Goal: Task Accomplishment & Management: Use online tool/utility

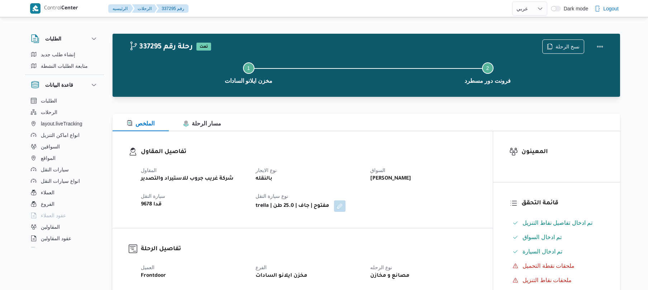
select select "ar"
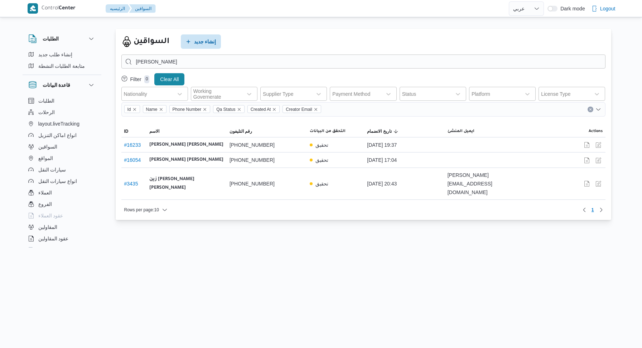
select select "ar"
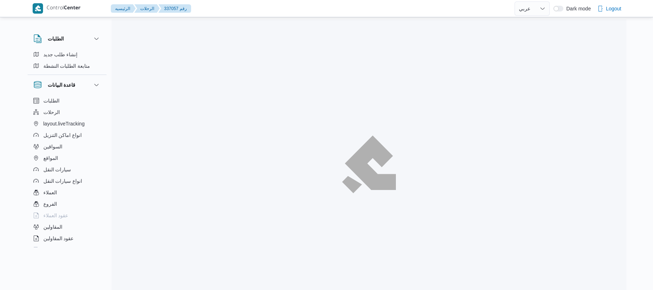
select select "ar"
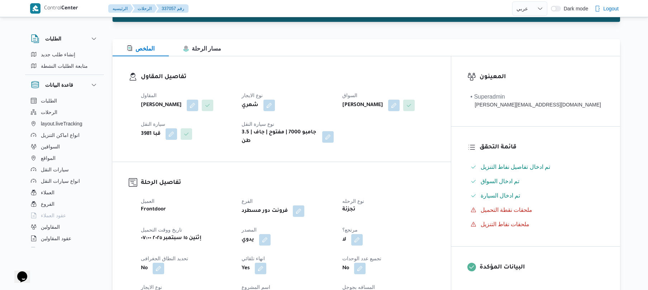
scroll to position [76, 0]
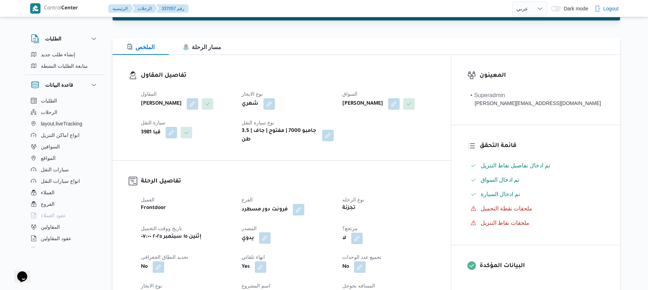
drag, startPoint x: 288, startPoint y: 231, endPoint x: 284, endPoint y: 231, distance: 4.7
click at [284, 232] on div "يدوي" at bounding box center [288, 238] width 94 height 13
click at [271, 234] on button "button" at bounding box center [264, 237] width 11 height 11
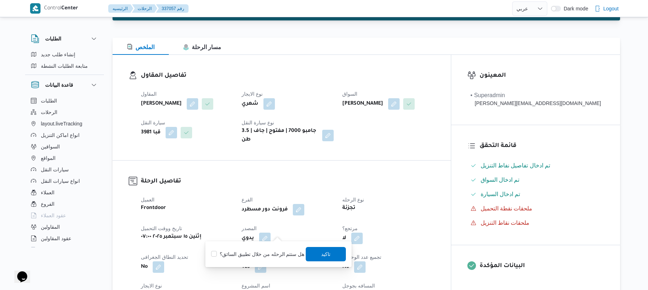
click at [247, 257] on label "هل ستتم الرحله من خلال تطبيق السائق؟" at bounding box center [257, 254] width 93 height 9
checkbox input "true"
click at [318, 257] on span "تاكيد" at bounding box center [326, 254] width 40 height 14
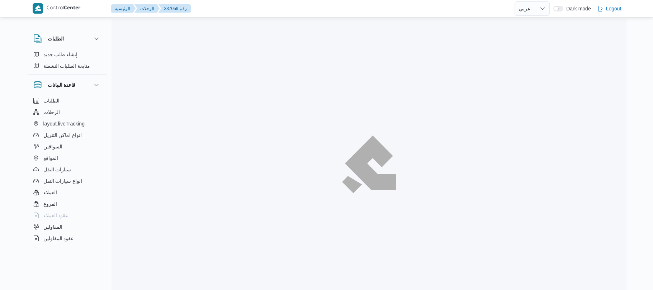
select select "ar"
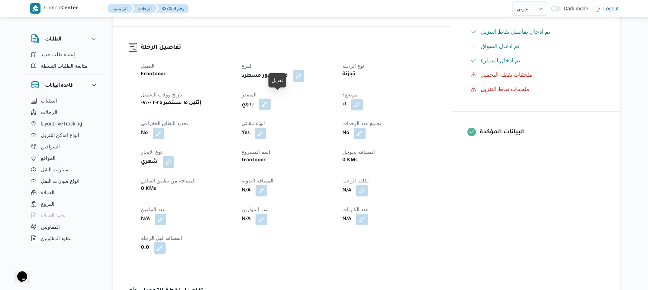
click at [271, 100] on button "button" at bounding box center [264, 104] width 11 height 11
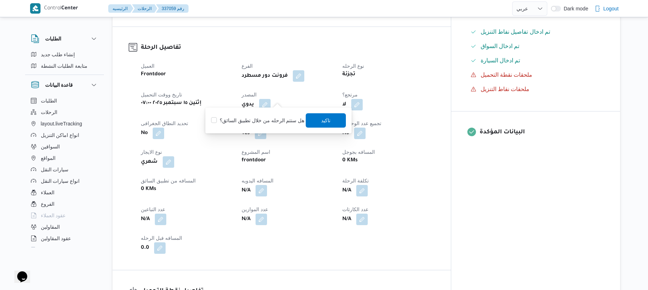
click at [264, 123] on label "هل ستتم الرحله من خلال تطبيق السائق؟" at bounding box center [257, 120] width 93 height 9
checkbox input "true"
click at [310, 126] on span "تاكيد" at bounding box center [326, 120] width 40 height 14
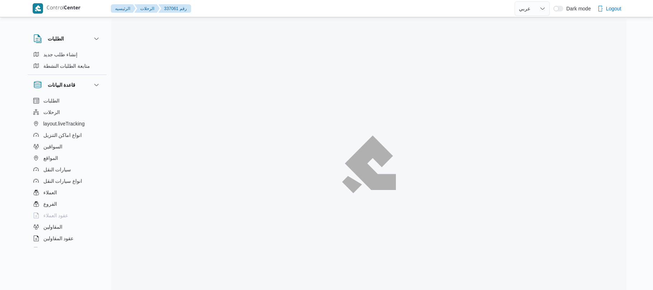
select select "ar"
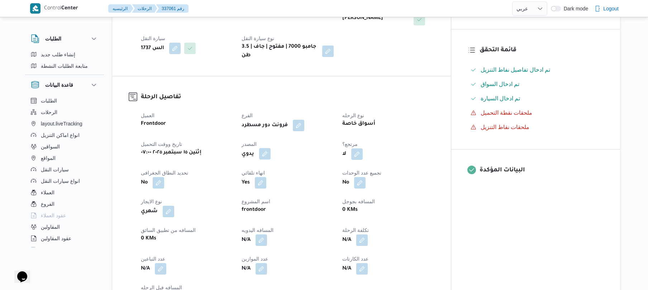
click at [271, 148] on button "button" at bounding box center [264, 153] width 11 height 11
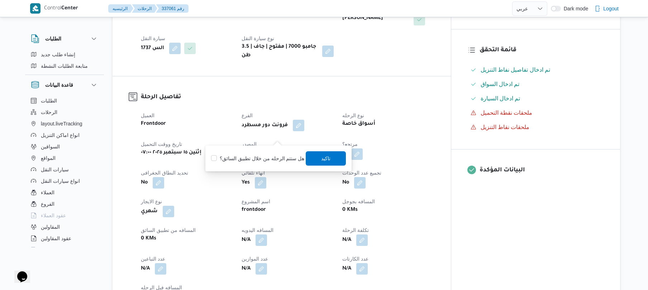
click at [254, 161] on label "هل ستتم الرحله من خلال تطبيق السائق؟" at bounding box center [257, 158] width 93 height 9
checkbox input "true"
click at [316, 159] on span "تاكيد" at bounding box center [326, 158] width 40 height 14
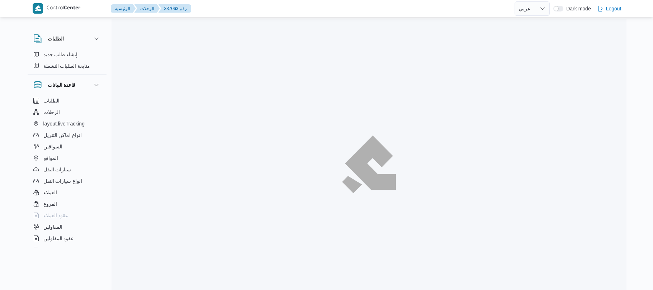
select select "ar"
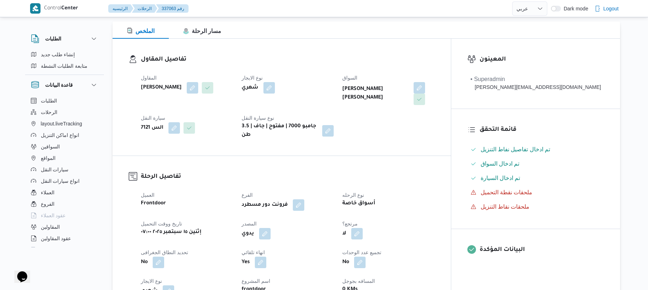
scroll to position [134, 0]
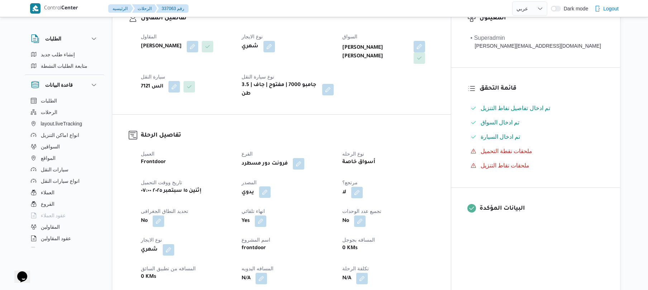
click at [271, 188] on button "button" at bounding box center [264, 191] width 11 height 11
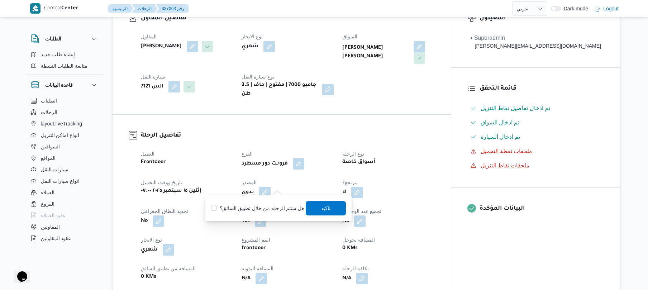
click at [266, 211] on label "هل ستتم الرحله من خلال تطبيق السائق؟" at bounding box center [257, 208] width 93 height 9
checkbox input "true"
click at [330, 206] on span "تاكيد" at bounding box center [326, 208] width 40 height 14
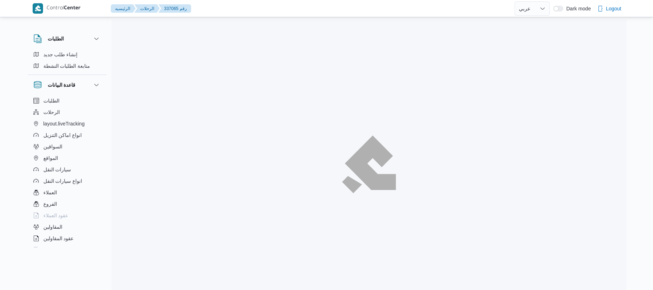
select select "ar"
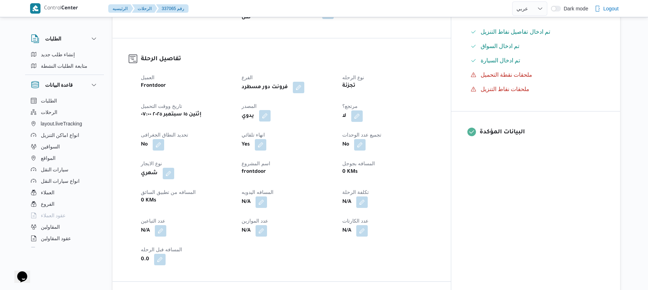
click at [271, 110] on button "button" at bounding box center [264, 115] width 11 height 11
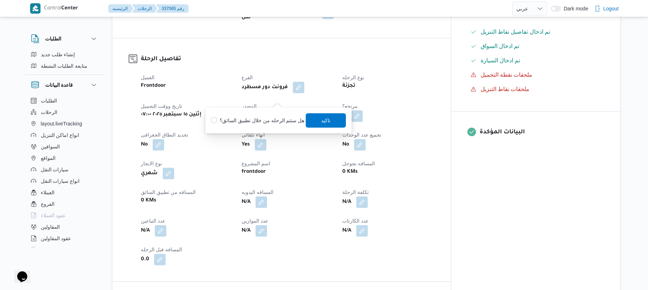
click at [274, 120] on label "هل ستتم الرحله من خلال تطبيق السائق؟" at bounding box center [257, 120] width 93 height 9
checkbox input "true"
click at [317, 121] on span "تاكيد" at bounding box center [326, 120] width 40 height 14
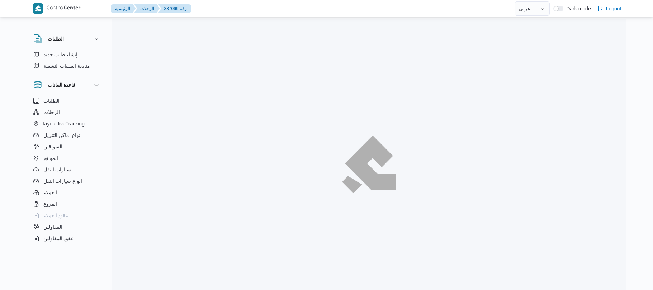
select select "ar"
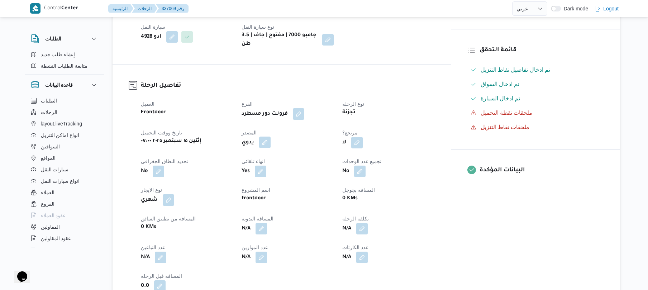
click at [271, 138] on button "button" at bounding box center [264, 142] width 11 height 11
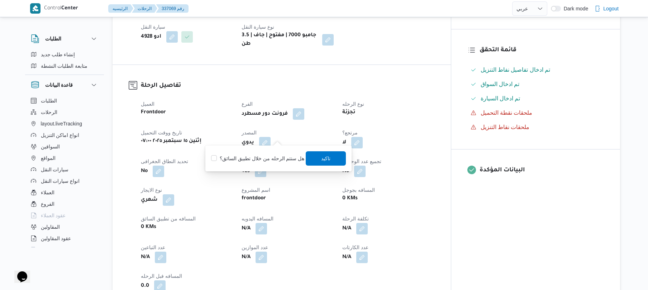
click at [269, 157] on label "هل ستتم الرحله من خلال تطبيق السائق؟" at bounding box center [257, 158] width 93 height 9
checkbox input "true"
click at [328, 158] on span "تاكيد" at bounding box center [325, 158] width 9 height 9
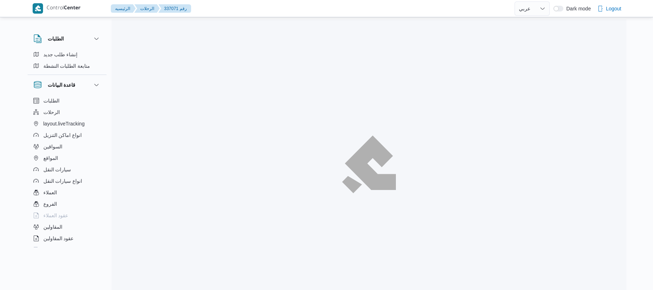
select select "ar"
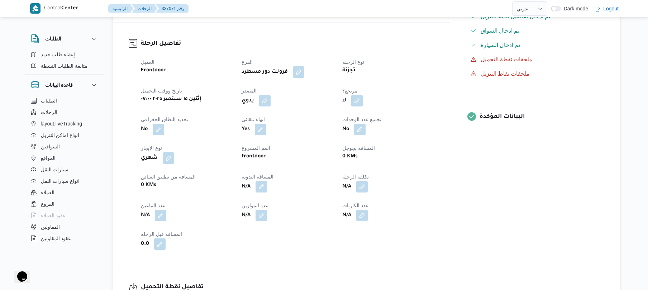
scroll to position [248, 0]
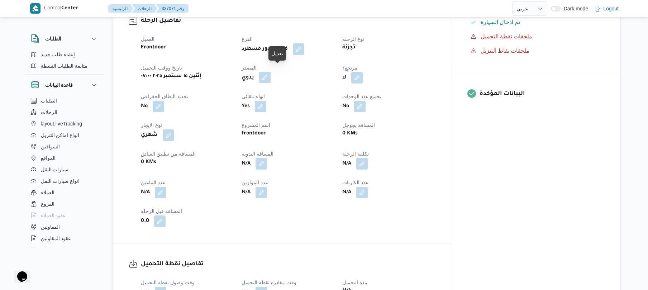
click at [271, 72] on button "button" at bounding box center [264, 77] width 11 height 11
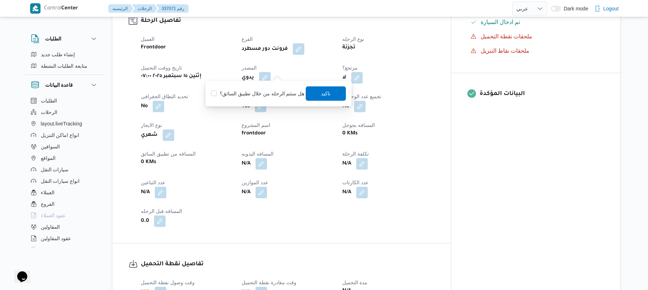
click at [269, 92] on label "هل ستتم الرحله من خلال تطبيق السائق؟" at bounding box center [257, 93] width 93 height 9
checkbox input "true"
click at [319, 100] on span "تاكيد" at bounding box center [326, 93] width 40 height 14
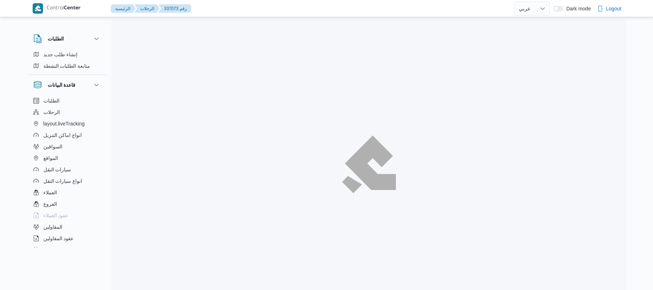
select select "ar"
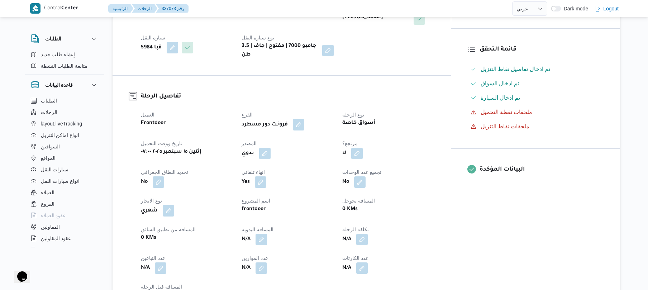
scroll to position [191, 0]
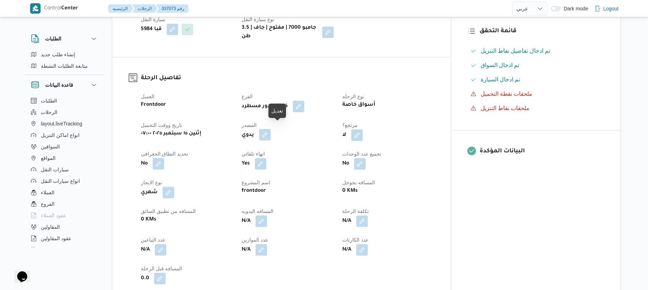
click at [271, 132] on button "button" at bounding box center [264, 134] width 11 height 11
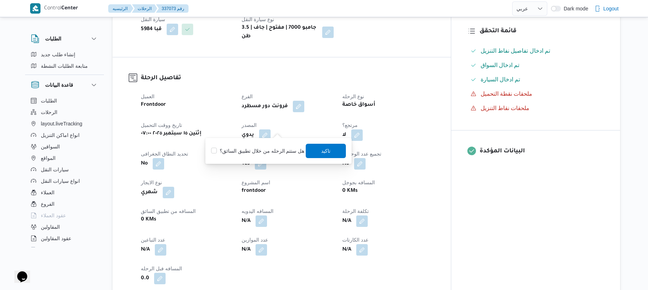
click at [263, 149] on label "هل ستتم الرحله من خلال تطبيق السائق؟" at bounding box center [257, 151] width 93 height 9
checkbox input "true"
click at [321, 151] on span "تاكيد" at bounding box center [325, 150] width 9 height 9
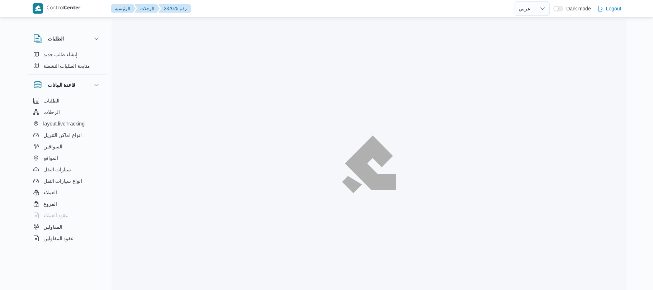
select select "ar"
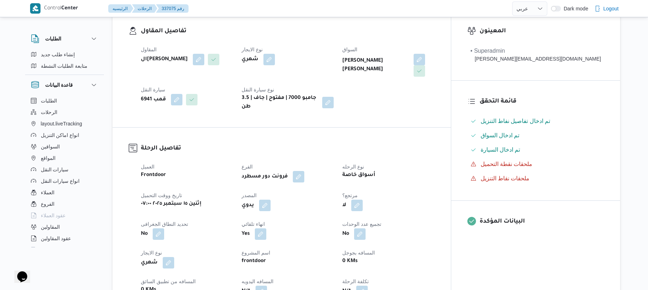
scroll to position [134, 0]
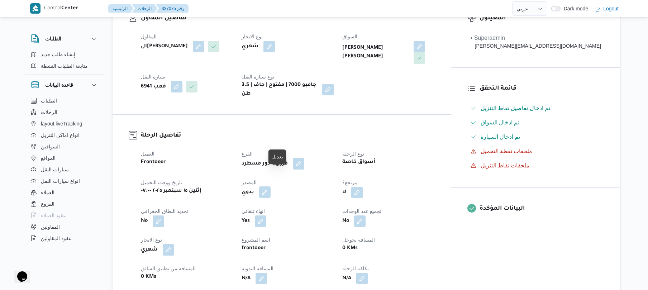
click at [271, 186] on button "button" at bounding box center [264, 191] width 11 height 11
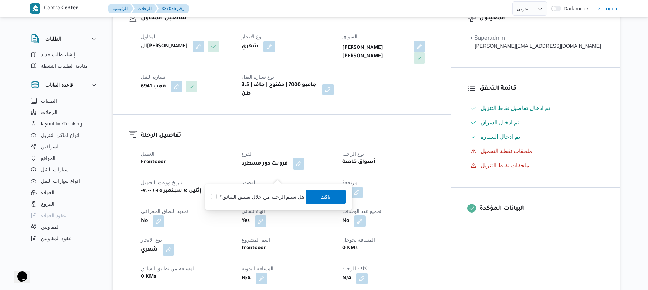
click at [264, 200] on label "هل ستتم الرحله من خلال تطبيق السائق؟" at bounding box center [257, 196] width 93 height 9
checkbox input "true"
click at [322, 198] on span "تاكيد" at bounding box center [325, 196] width 9 height 9
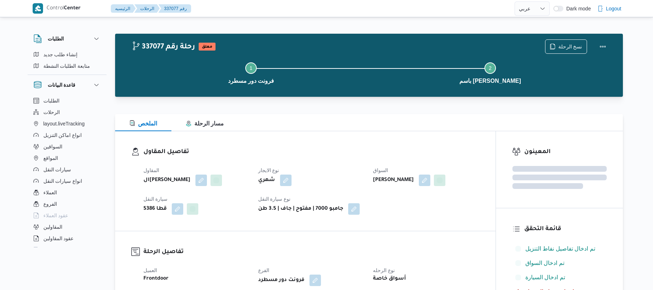
select select "ar"
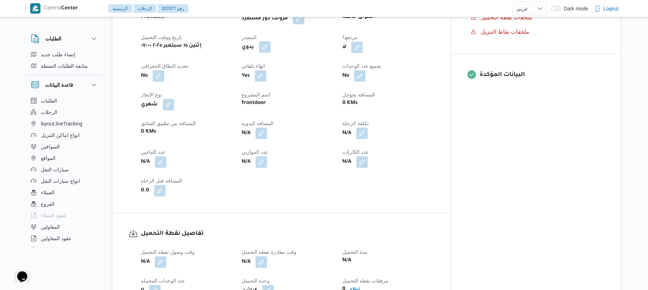
click at [271, 42] on button "button" at bounding box center [264, 46] width 11 height 11
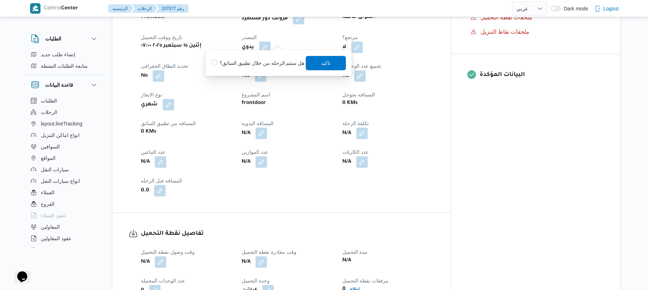
click at [267, 61] on label "هل ستتم الرحله من خلال تطبيق السائق؟" at bounding box center [257, 63] width 93 height 9
checkbox input "true"
click at [324, 62] on span "تاكيد" at bounding box center [325, 62] width 9 height 9
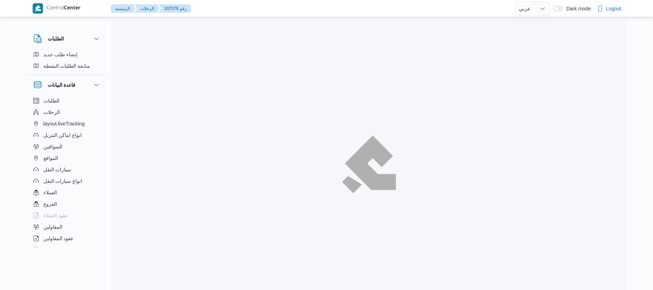
select select "ar"
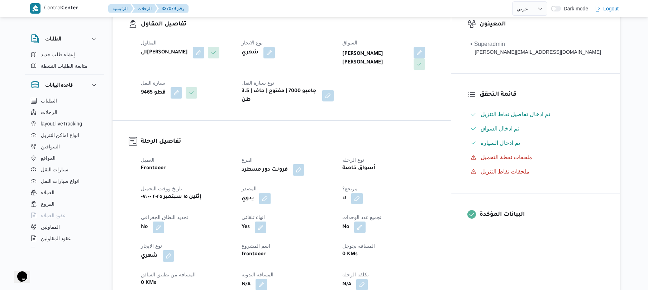
scroll to position [153, 0]
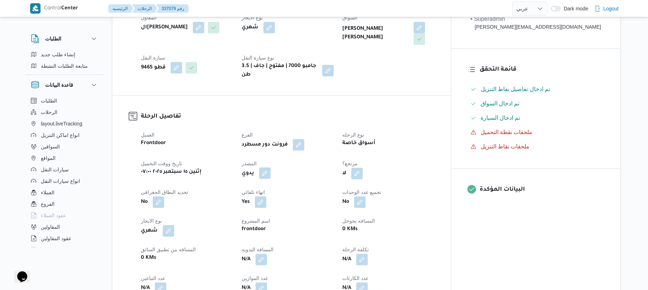
click at [271, 167] on button "button" at bounding box center [264, 172] width 11 height 11
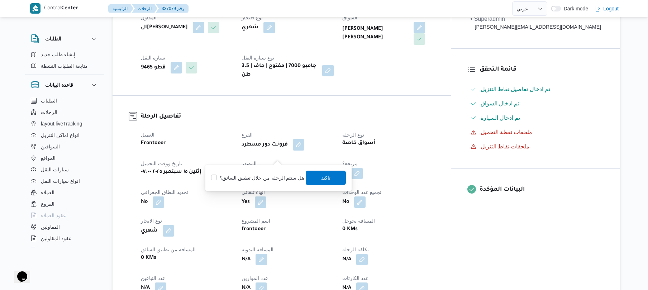
click at [267, 178] on label "هل ستتم الرحله من خلال تطبيق السائق؟" at bounding box center [257, 177] width 93 height 9
checkbox input "true"
click at [317, 177] on span "تاكيد" at bounding box center [326, 177] width 40 height 14
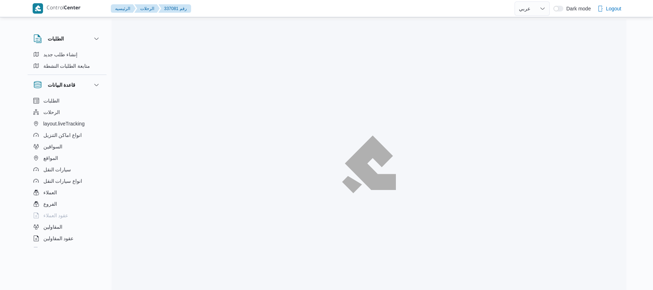
select select "ar"
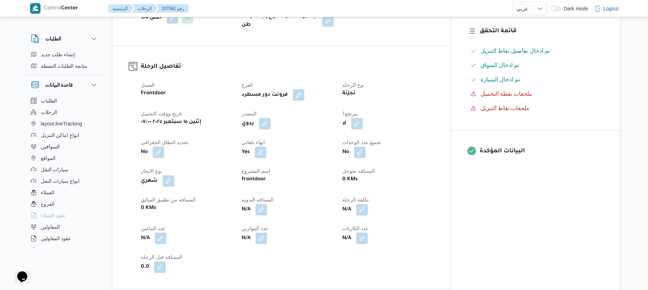
click at [283, 124] on div "يدوي" at bounding box center [288, 123] width 94 height 13
click at [271, 118] on button "button" at bounding box center [264, 123] width 11 height 11
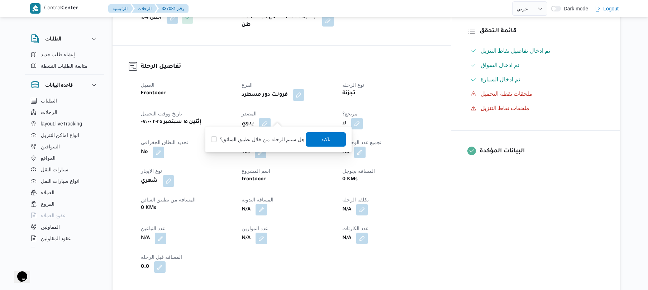
click at [264, 141] on label "هل ستتم الرحله من خلال تطبيق السائق؟" at bounding box center [257, 139] width 93 height 9
checkbox input "true"
click at [321, 137] on span "تاكيد" at bounding box center [325, 139] width 9 height 9
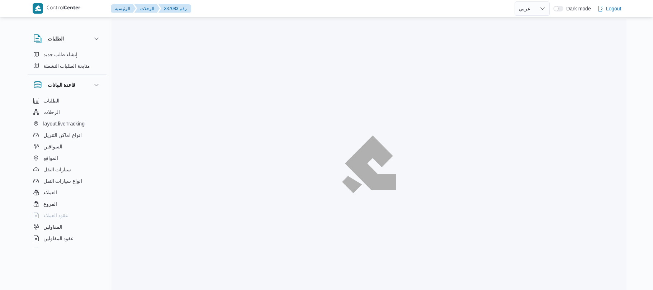
select select "ar"
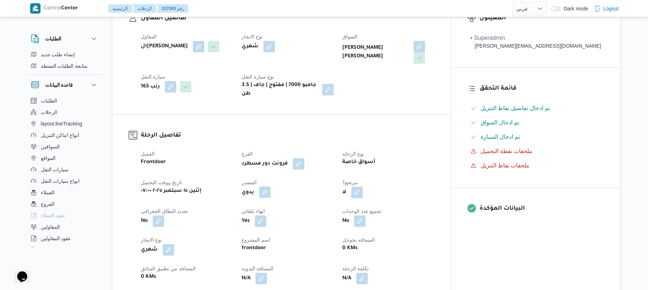
click at [271, 186] on button "button" at bounding box center [264, 191] width 11 height 11
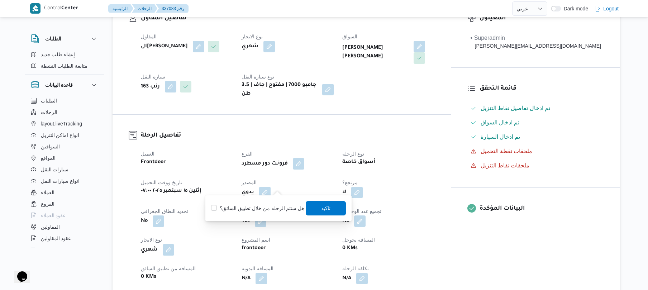
click at [265, 212] on label "هل ستتم الرحله من خلال تطبيق السائق؟" at bounding box center [257, 208] width 93 height 9
checkbox input "true"
click at [335, 205] on span "تاكيد" at bounding box center [326, 208] width 40 height 14
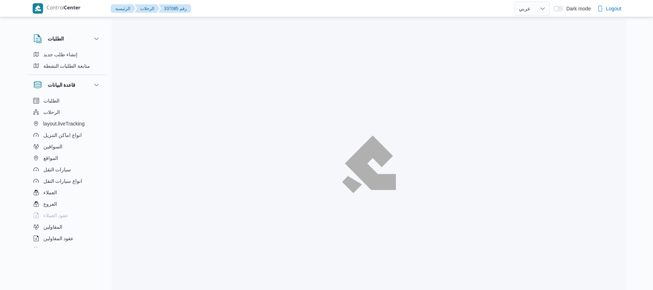
select select "ar"
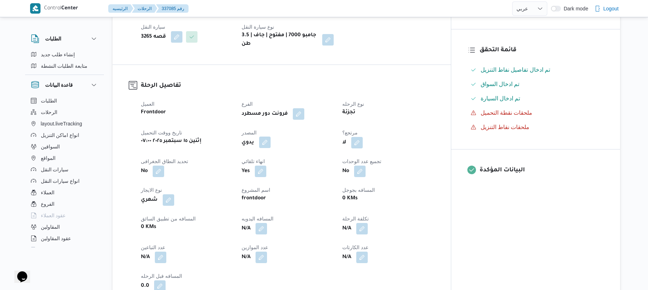
click at [271, 145] on button "button" at bounding box center [264, 142] width 11 height 11
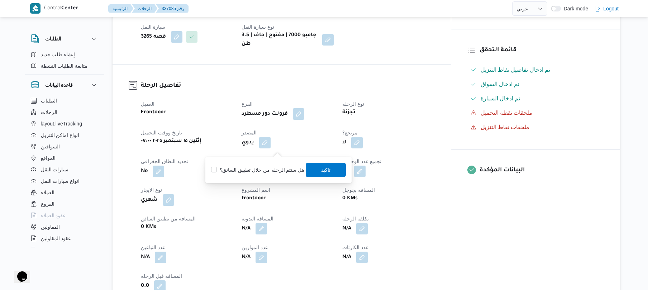
click at [264, 165] on div "هل ستتم الرحله من خلال تطبيق السائق؟ تاكيد" at bounding box center [278, 170] width 136 height 16
click at [270, 171] on label "هل ستتم الرحله من خلال تطبيق السائق؟" at bounding box center [257, 170] width 93 height 9
checkbox input "true"
click at [316, 169] on span "تاكيد" at bounding box center [326, 169] width 40 height 14
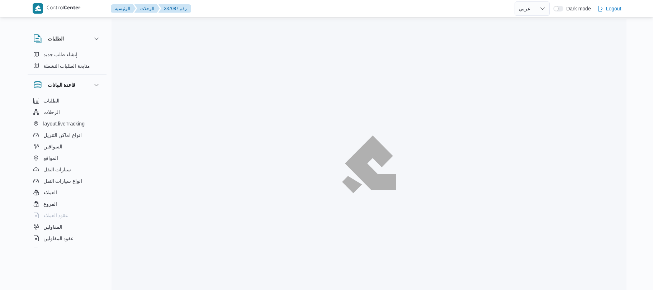
select select "ar"
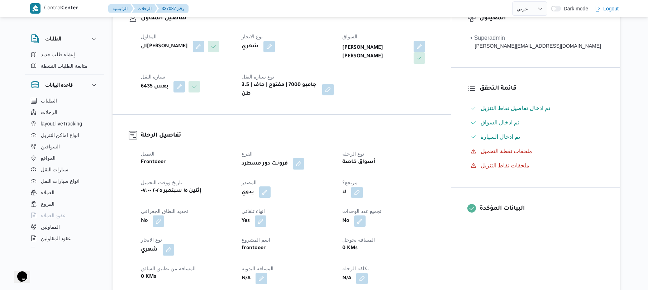
click at [271, 186] on button "button" at bounding box center [264, 191] width 11 height 11
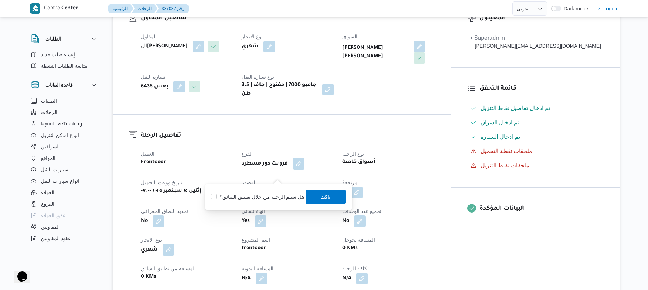
click at [266, 196] on label "هل ستتم الرحله من خلال تطبيق السائق؟" at bounding box center [257, 196] width 93 height 9
checkbox input "true"
click at [323, 196] on span "تاكيد" at bounding box center [325, 196] width 9 height 9
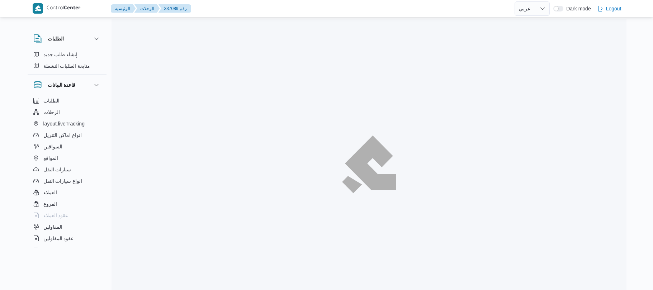
select select "ar"
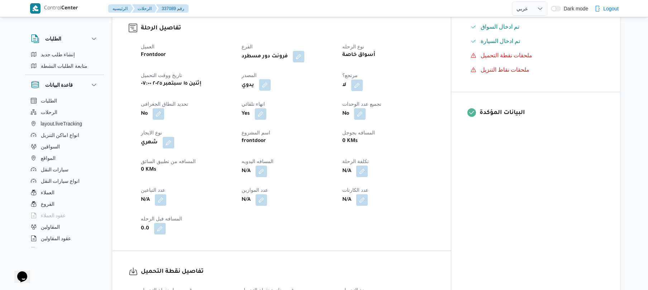
click at [271, 87] on button "button" at bounding box center [264, 84] width 11 height 11
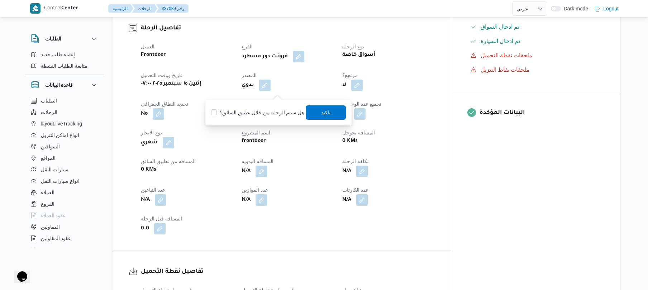
click at [271, 108] on label "هل ستتم الرحله من خلال تطبيق السائق؟" at bounding box center [257, 112] width 93 height 9
checkbox input "true"
click at [316, 109] on span "تاكيد" at bounding box center [326, 112] width 40 height 14
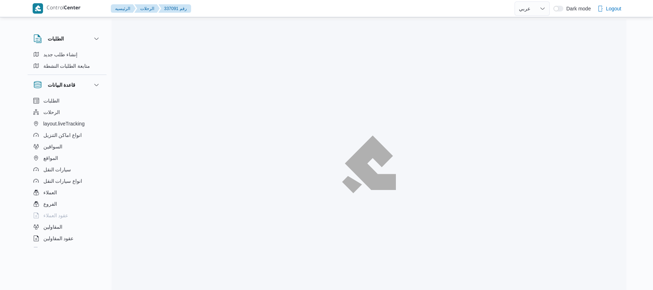
select select "ar"
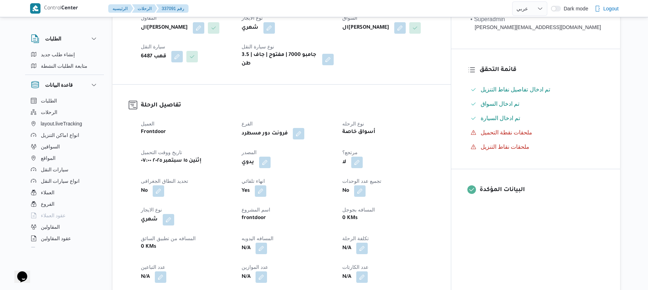
scroll to position [153, 0]
click at [271, 157] on button "button" at bounding box center [264, 161] width 11 height 11
click at [263, 180] on label "هل ستتم الرحله من خلال تطبيق السائق؟" at bounding box center [257, 177] width 93 height 9
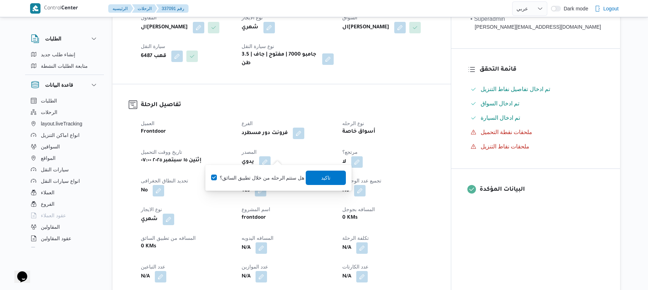
checkbox input "true"
click at [317, 178] on span "تاكيد" at bounding box center [326, 177] width 40 height 14
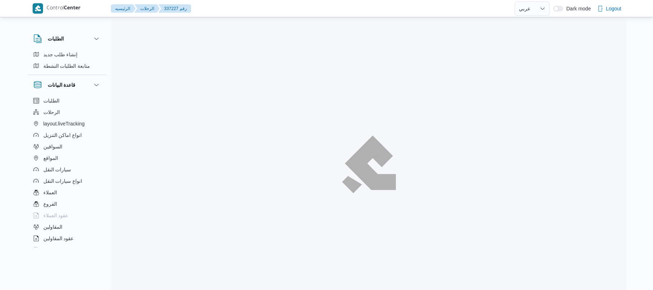
select select "ar"
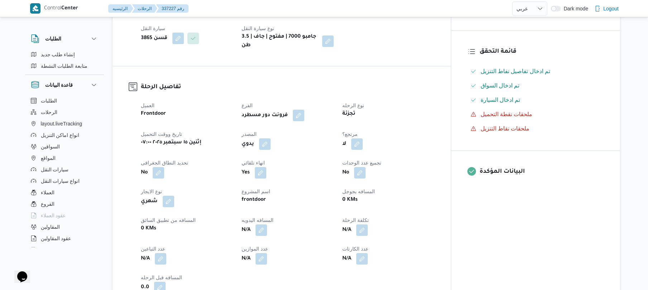
scroll to position [191, 0]
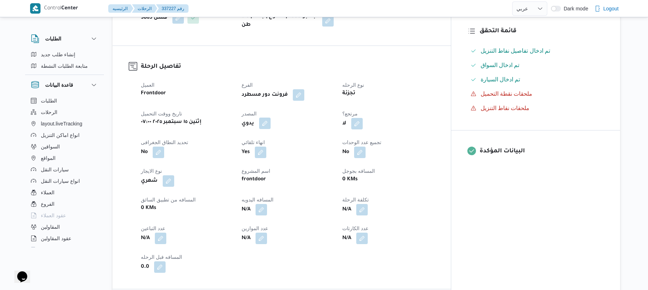
click at [271, 126] on button "button" at bounding box center [264, 123] width 11 height 11
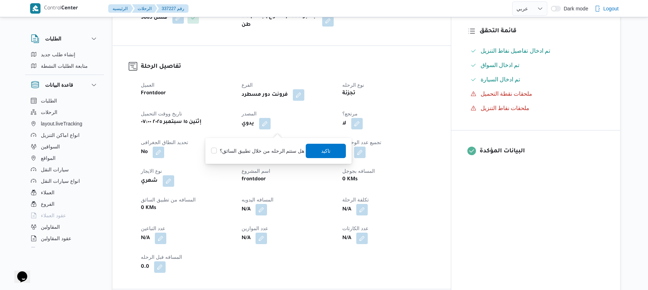
click at [261, 152] on label "هل ستتم الرحله من خلال تطبيق السائق؟" at bounding box center [257, 151] width 93 height 9
checkbox input "true"
click at [321, 152] on span "تاكيد" at bounding box center [325, 150] width 9 height 9
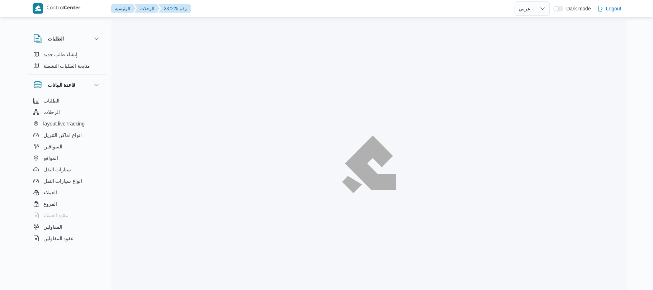
select select "ar"
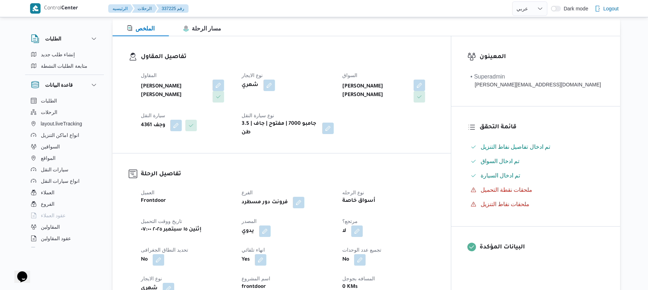
scroll to position [95, 0]
click at [271, 229] on button "button" at bounding box center [264, 230] width 11 height 11
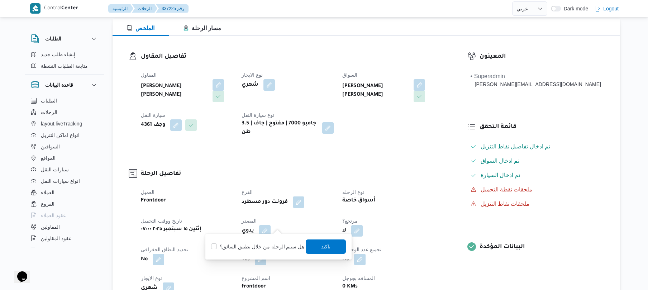
click at [271, 244] on label "هل ستتم الرحله من خلال تطبيق السائق؟" at bounding box center [257, 246] width 93 height 9
checkbox input "true"
click at [334, 250] on span "تاكيد" at bounding box center [326, 246] width 40 height 14
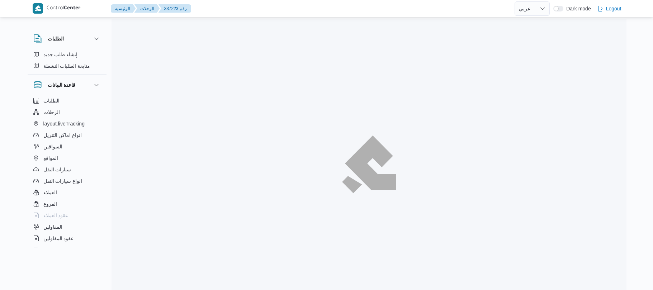
select select "ar"
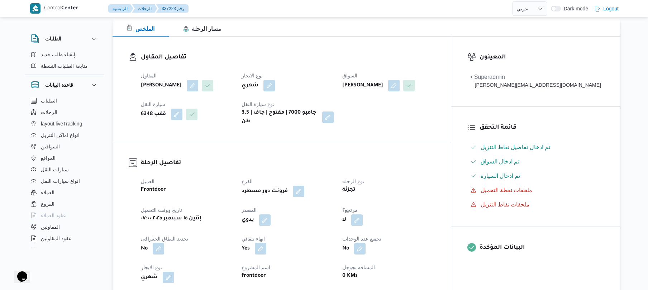
scroll to position [95, 0]
click at [271, 215] on button "button" at bounding box center [264, 218] width 11 height 11
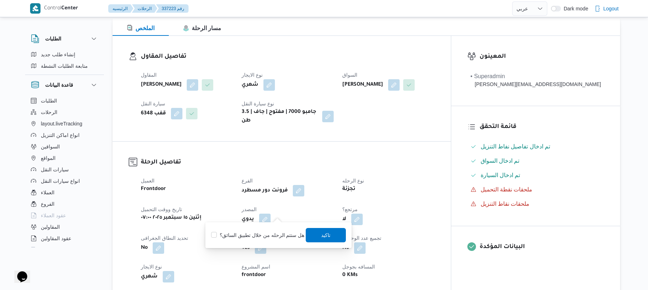
click at [266, 234] on label "هل ستتم الرحله من خلال تطبيق السائق؟" at bounding box center [257, 235] width 93 height 9
checkbox input "true"
click at [321, 232] on span "تاكيد" at bounding box center [325, 234] width 9 height 9
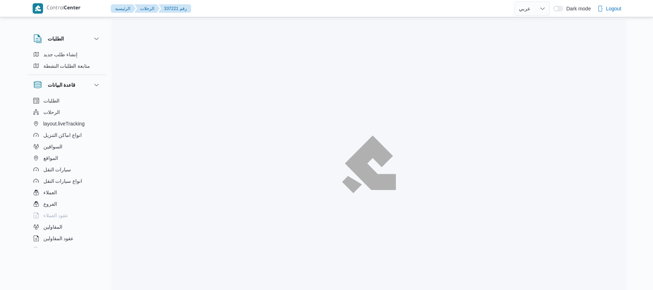
select select "ar"
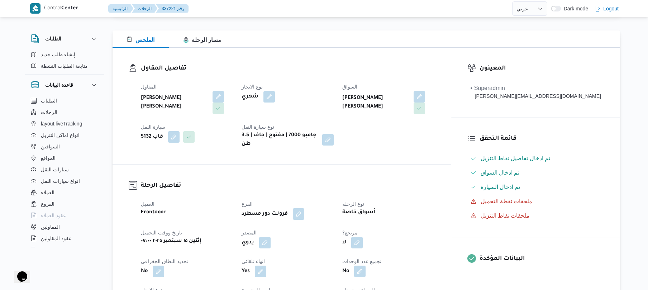
scroll to position [115, 0]
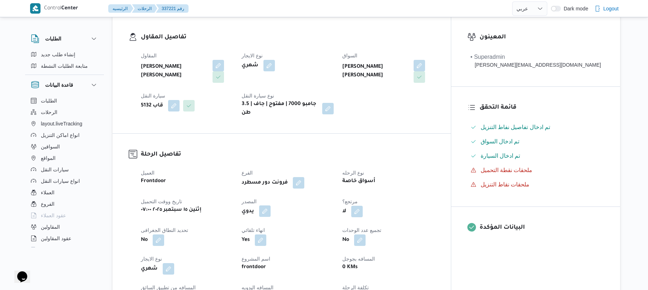
click at [271, 205] on button "button" at bounding box center [264, 210] width 11 height 11
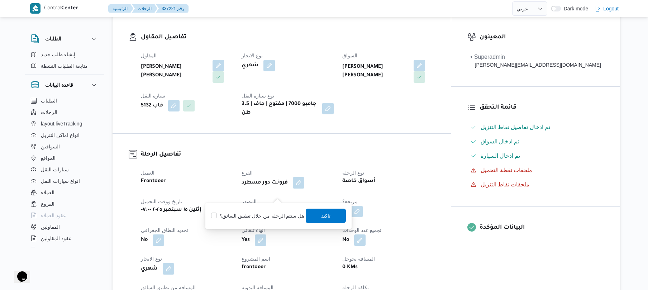
click at [274, 212] on label "هل ستتم الرحله من خلال تطبيق السائق؟" at bounding box center [257, 215] width 93 height 9
checkbox input "true"
click at [324, 213] on span "تاكيد" at bounding box center [325, 215] width 9 height 9
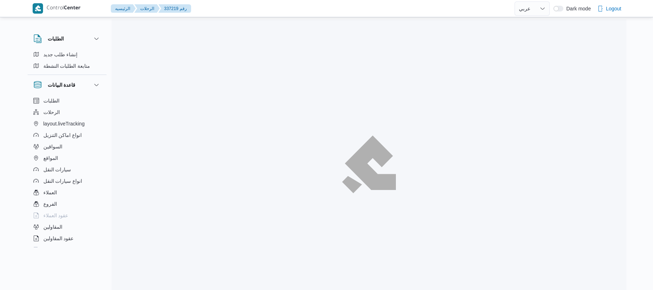
select select "ar"
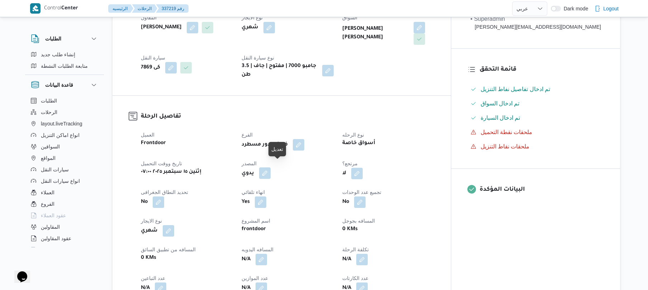
click at [271, 167] on button "button" at bounding box center [264, 172] width 11 height 11
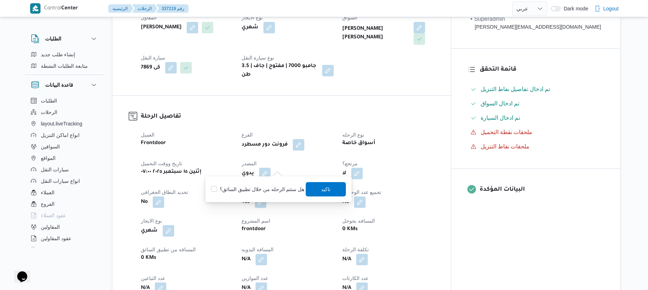
click at [268, 188] on label "هل ستتم الرحله من خلال تطبيق السائق؟" at bounding box center [257, 189] width 93 height 9
checkbox input "true"
click at [324, 191] on span "تاكيد" at bounding box center [325, 189] width 9 height 9
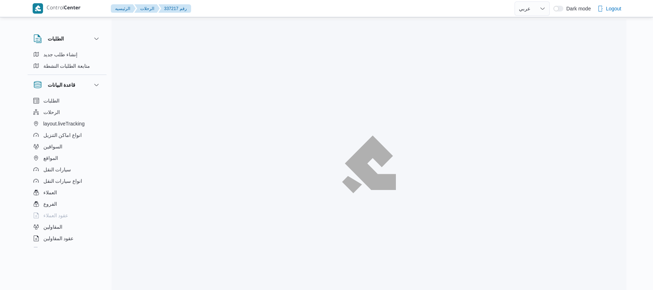
select select "ar"
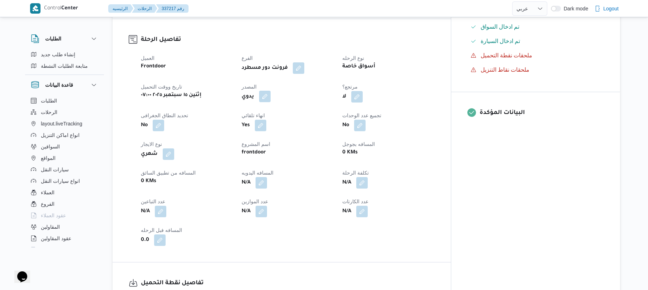
click at [271, 92] on button "button" at bounding box center [264, 96] width 11 height 11
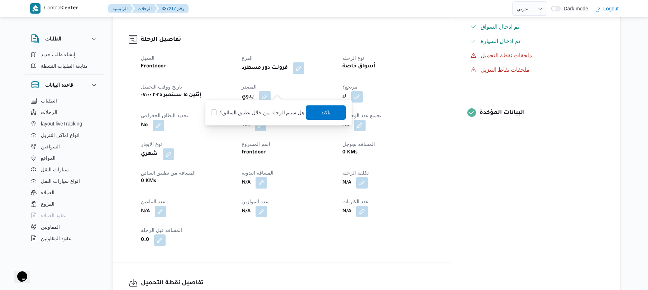
click at [264, 110] on label "هل ستتم الرحله من خلال تطبيق السائق؟" at bounding box center [257, 112] width 93 height 9
checkbox input "true"
click at [321, 113] on span "تاكيد" at bounding box center [325, 112] width 9 height 9
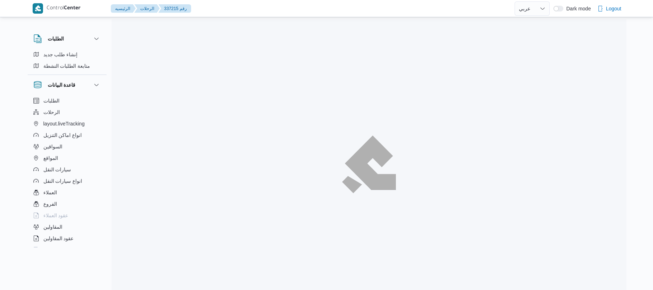
select select "ar"
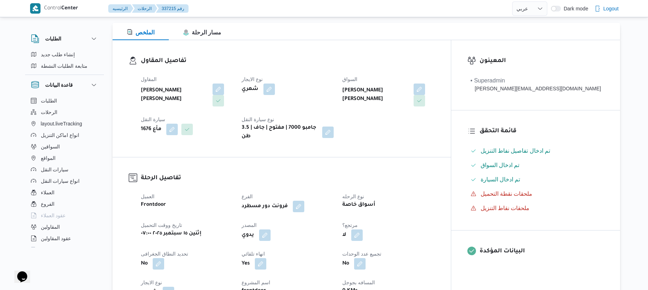
scroll to position [210, 0]
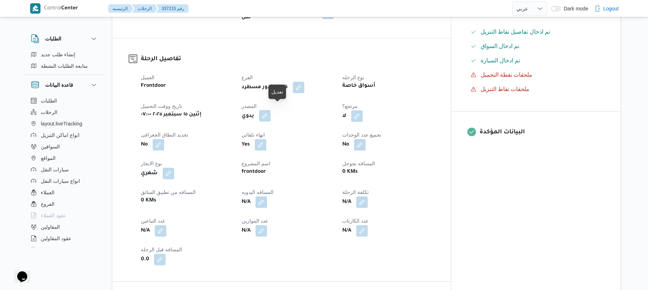
click at [271, 112] on button "button" at bounding box center [264, 115] width 11 height 11
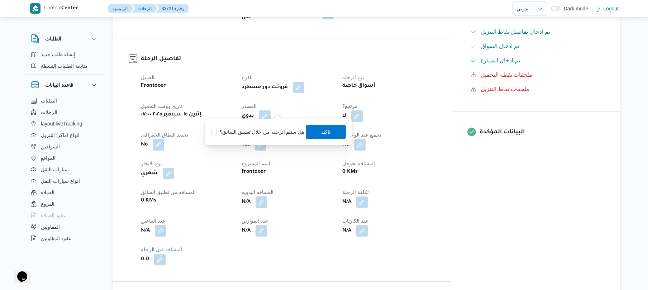
click at [272, 126] on div "هل ستتم الرحله من خلال تطبيق السائق؟ [GEOGRAPHIC_DATA]" at bounding box center [278, 132] width 136 height 16
click at [282, 128] on label "هل ستتم الرحله من خلال تطبيق السائق؟" at bounding box center [257, 132] width 93 height 9
checkbox input "true"
click at [316, 129] on span "تاكيد" at bounding box center [326, 131] width 40 height 14
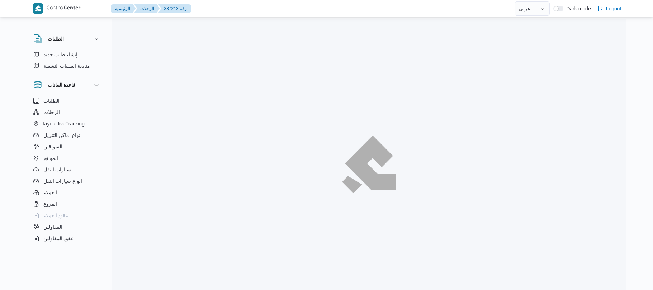
select select "ar"
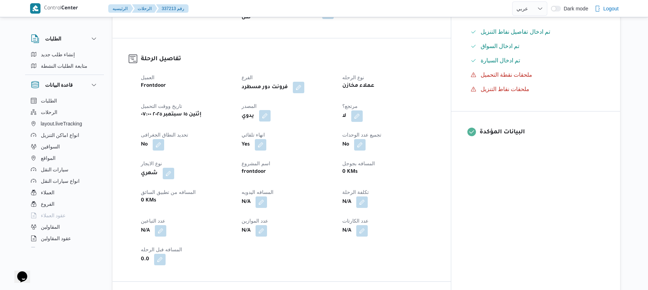
click at [271, 110] on button "button" at bounding box center [264, 115] width 11 height 11
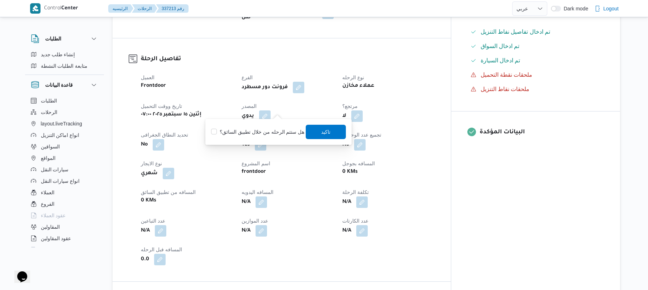
click at [261, 134] on label "هل ستتم الرحله من خلال تطبيق السائق؟" at bounding box center [257, 132] width 93 height 9
checkbox input "true"
click at [321, 131] on span "تاكيد" at bounding box center [325, 131] width 9 height 9
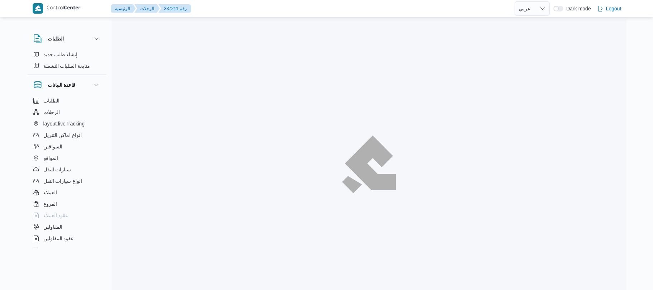
select select "ar"
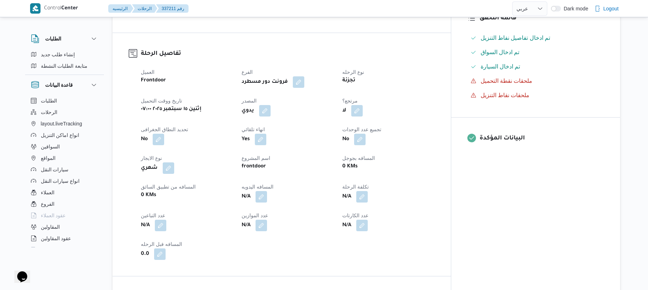
scroll to position [210, 0]
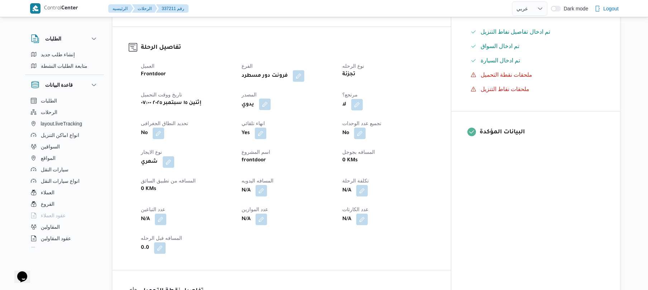
click at [271, 110] on button "button" at bounding box center [264, 104] width 11 height 11
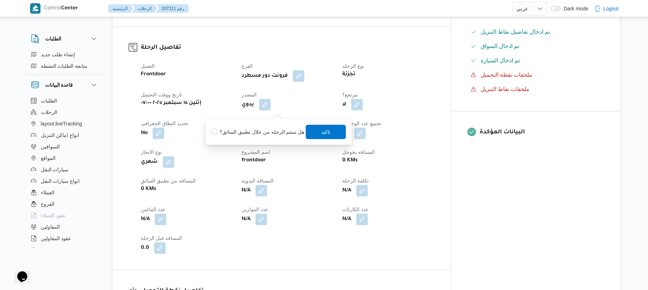
click at [266, 129] on label "هل ستتم الرحله من خلال تطبيق السائق؟" at bounding box center [257, 132] width 93 height 9
checkbox input "true"
click at [321, 137] on span "تاكيد" at bounding box center [326, 131] width 40 height 14
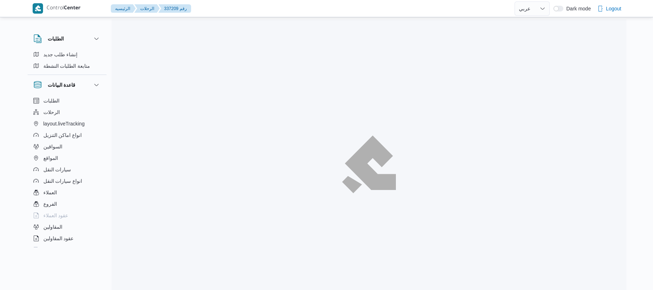
select select "ar"
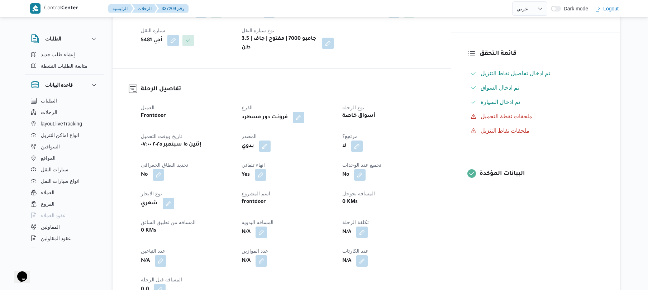
scroll to position [172, 0]
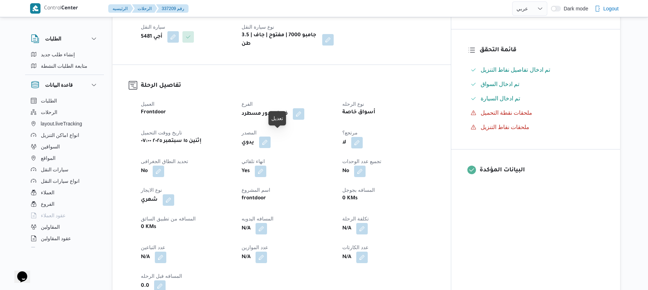
drag, startPoint x: 279, startPoint y: 141, endPoint x: 320, endPoint y: 119, distance: 45.8
click at [320, 119] on div "العميل Frontdoor الفرع فرونت دور مسطرد نوع الرحله أسواق خاصة تاريخ ووقت التحميل…" at bounding box center [288, 195] width 302 height 201
click at [271, 137] on button "button" at bounding box center [264, 142] width 11 height 11
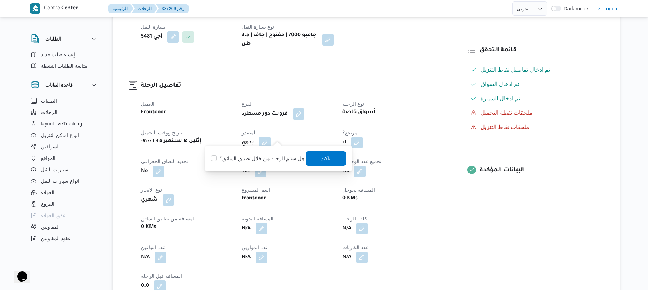
click at [274, 152] on div "هل ستتم الرحله من خلال تطبيق السائق؟ [GEOGRAPHIC_DATA]" at bounding box center [278, 158] width 136 height 16
click at [274, 153] on div "هل ستتم الرحله من خلال تطبيق السائق؟ [GEOGRAPHIC_DATA]" at bounding box center [278, 158] width 136 height 16
click at [294, 157] on label "هل ستتم الرحله من خلال تطبيق السائق؟" at bounding box center [257, 158] width 93 height 9
checkbox input "true"
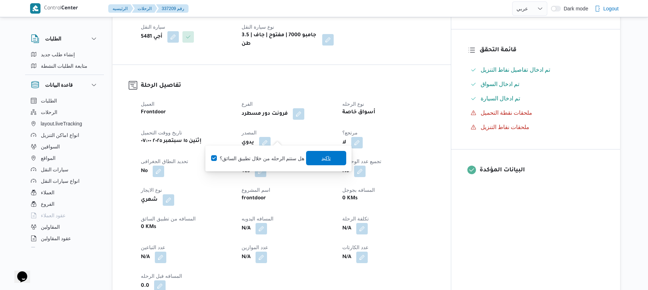
click at [316, 157] on span "تاكيد" at bounding box center [326, 158] width 40 height 14
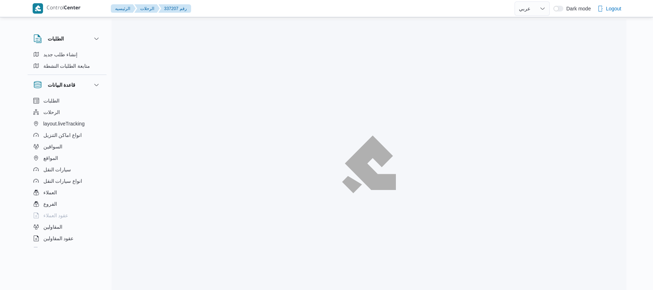
select select "ar"
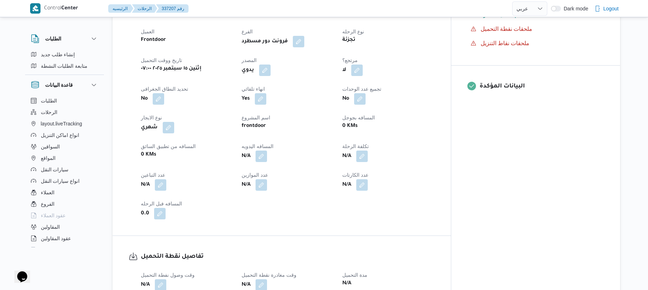
scroll to position [267, 0]
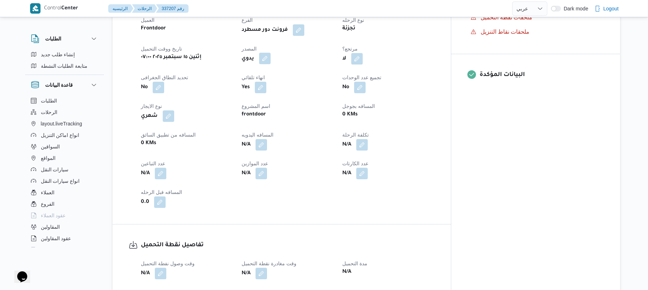
click at [271, 53] on button "button" at bounding box center [264, 58] width 11 height 11
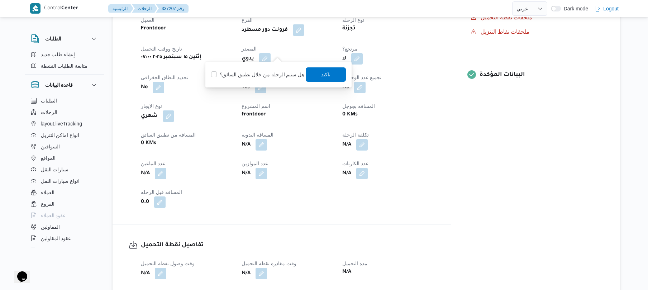
click at [267, 72] on label "هل ستتم الرحله من خلال تطبيق السائق؟" at bounding box center [257, 74] width 93 height 9
checkbox input "true"
click at [321, 72] on span "تاكيد" at bounding box center [325, 74] width 9 height 9
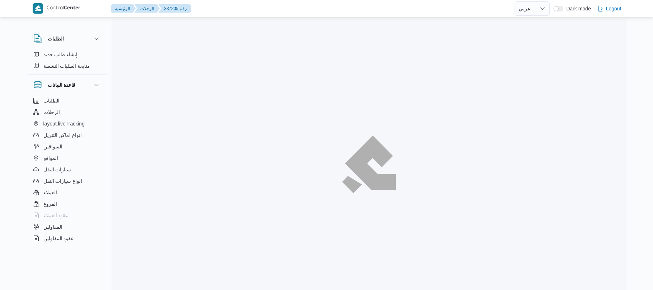
select select "ar"
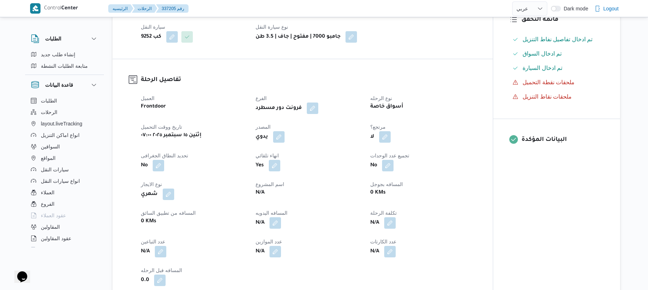
scroll to position [210, 0]
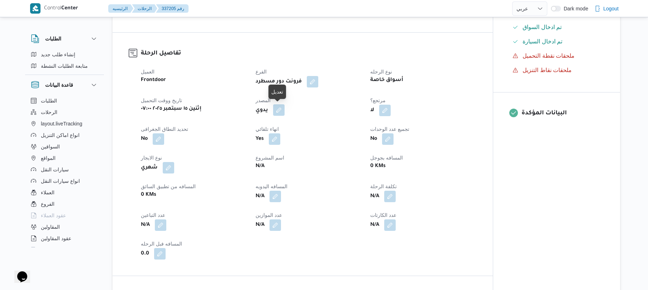
click at [282, 108] on button "button" at bounding box center [278, 109] width 11 height 11
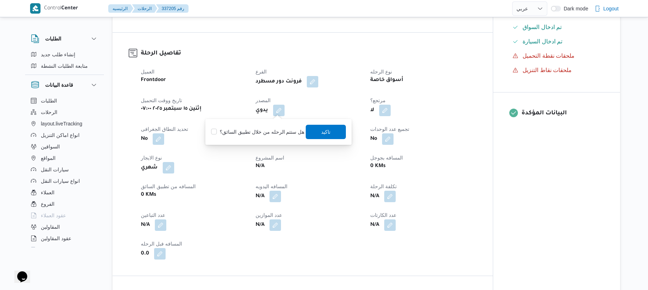
click at [282, 132] on label "هل ستتم الرحله من خلال تطبيق السائق؟" at bounding box center [257, 132] width 93 height 9
checkbox input "true"
click at [321, 131] on span "تاكيد" at bounding box center [325, 131] width 9 height 9
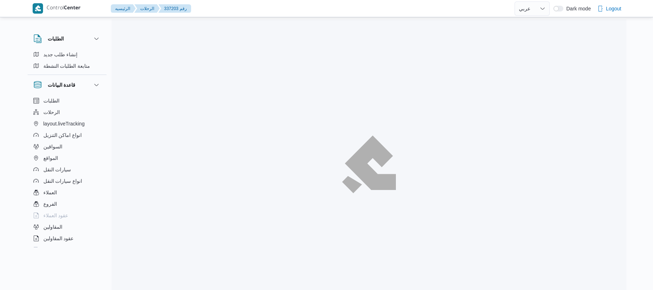
select select "ar"
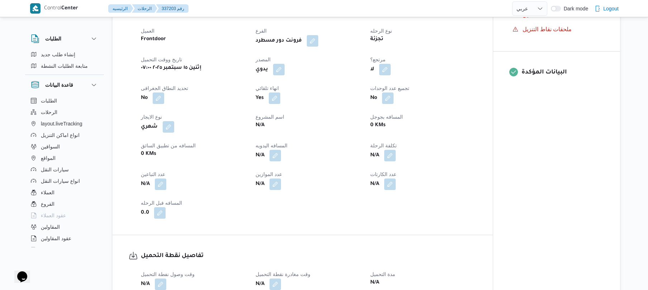
scroll to position [248, 0]
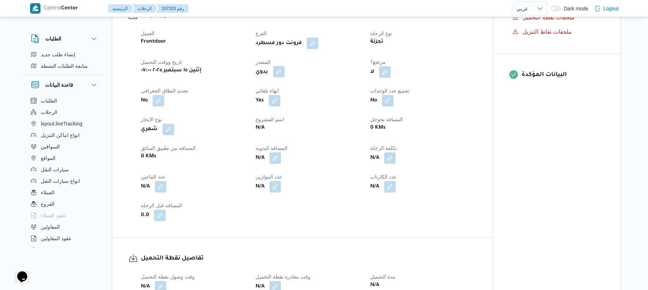
click at [277, 70] on button "button" at bounding box center [278, 71] width 11 height 11
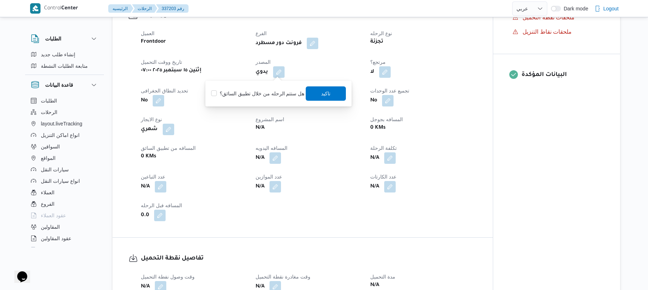
click at [259, 90] on label "هل ستتم الرحله من خلال تطبيق السائق؟" at bounding box center [257, 93] width 93 height 9
checkbox input "true"
click at [323, 97] on span "تاكيد" at bounding box center [326, 93] width 40 height 14
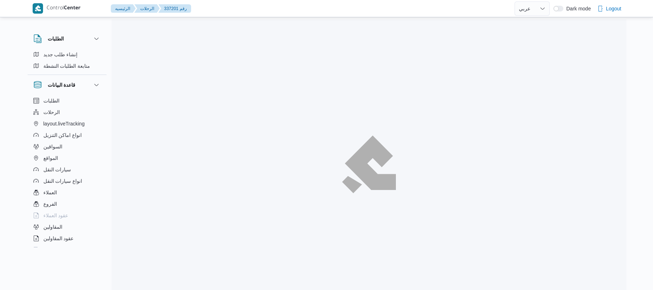
select select "ar"
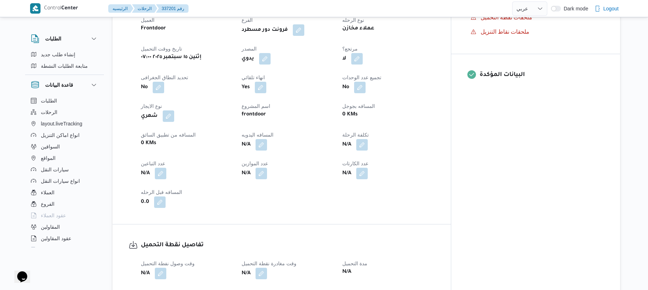
scroll to position [248, 0]
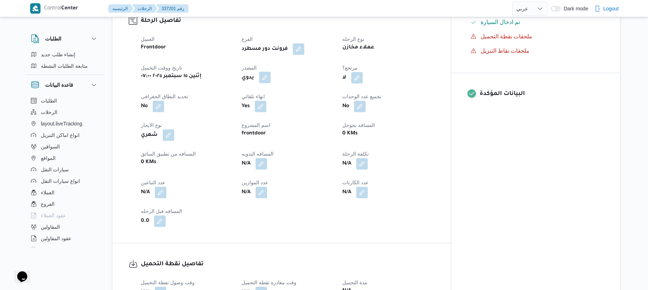
click at [271, 72] on button "button" at bounding box center [264, 77] width 11 height 11
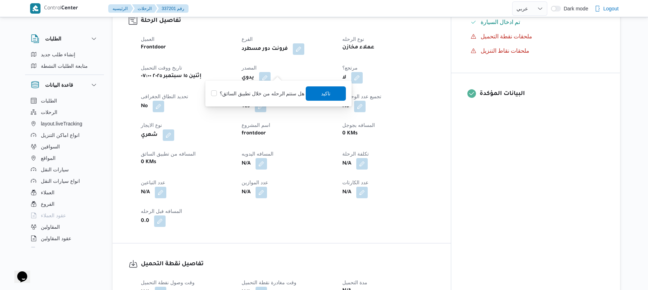
click at [271, 87] on div "هل ستتم الرحله من خلال تطبيق السائق؟ [GEOGRAPHIC_DATA]" at bounding box center [278, 94] width 136 height 16
click at [270, 88] on div "هل ستتم الرحله من خلال تطبيق السائق؟ [GEOGRAPHIC_DATA]" at bounding box center [278, 94] width 136 height 16
click at [283, 94] on label "هل ستتم الرحله من خلال تطبيق السائق؟" at bounding box center [257, 93] width 93 height 9
checkbox input "true"
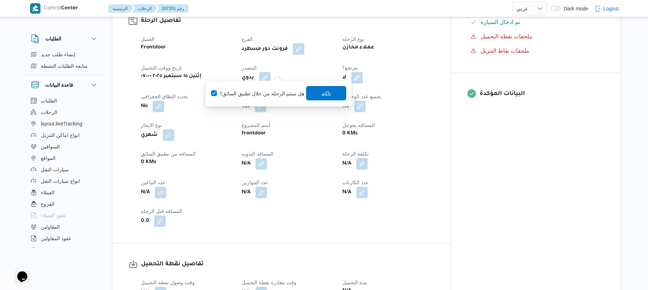
click at [315, 92] on span "تاكيد" at bounding box center [326, 93] width 40 height 14
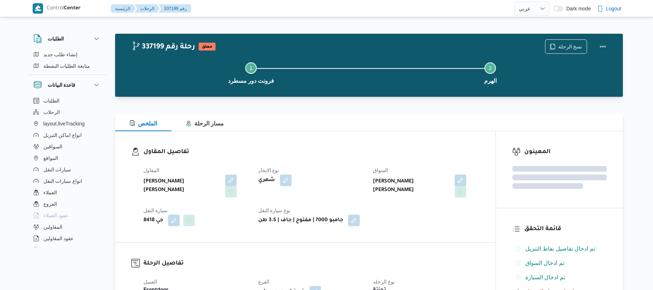
select select "ar"
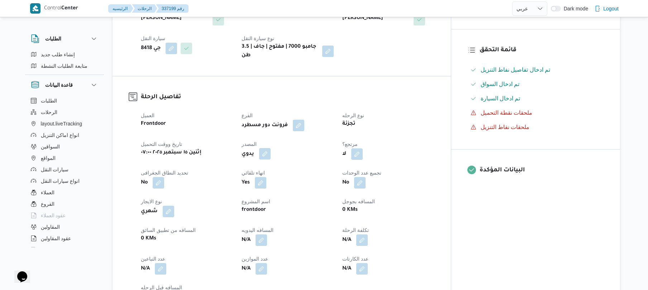
click at [271, 148] on button "button" at bounding box center [264, 153] width 11 height 11
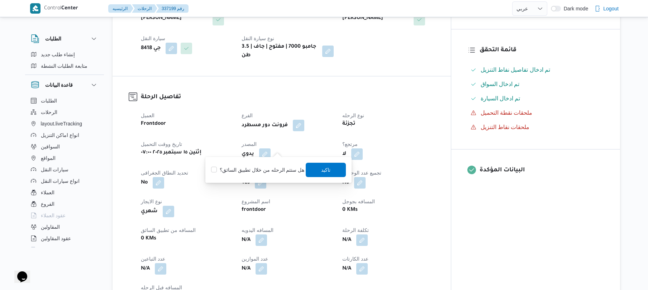
click at [263, 171] on label "هل ستتم الرحله من خلال تطبيق السائق؟" at bounding box center [257, 170] width 93 height 9
checkbox input "true"
click at [317, 166] on span "تاكيد" at bounding box center [326, 169] width 40 height 14
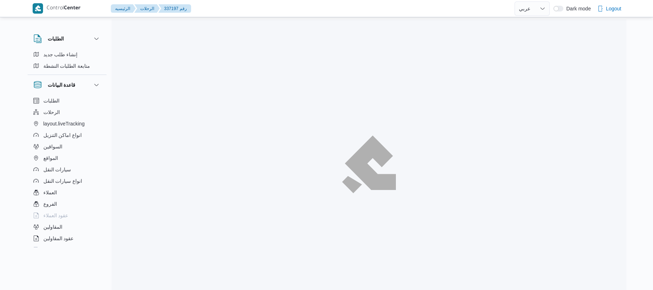
select select "ar"
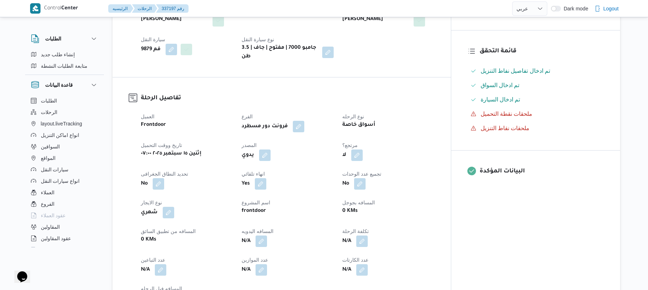
scroll to position [172, 0]
click at [271, 152] on button "button" at bounding box center [264, 153] width 11 height 11
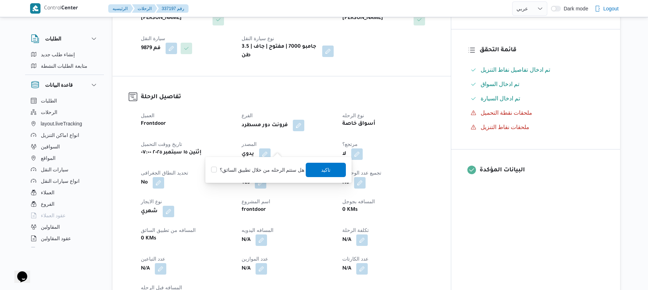
click at [269, 166] on label "هل ستتم الرحله من خلال تطبيق السائق؟" at bounding box center [257, 170] width 93 height 9
checkbox input "true"
click at [321, 172] on span "تاكيد" at bounding box center [325, 169] width 9 height 9
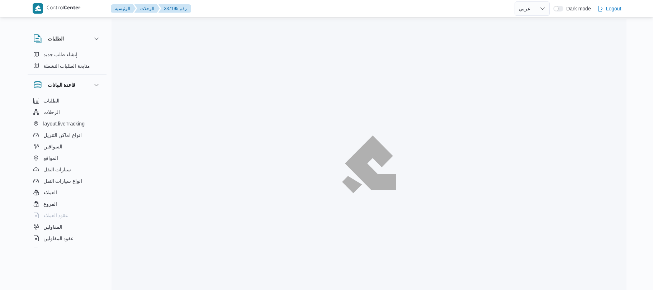
select select "ar"
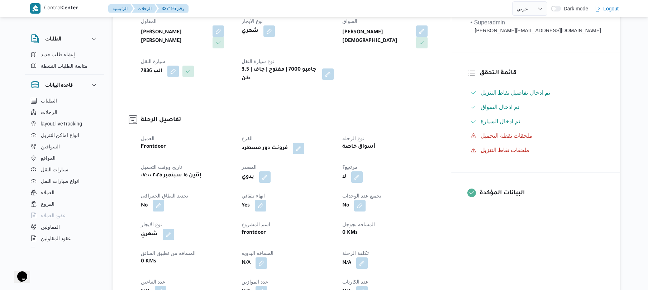
scroll to position [153, 0]
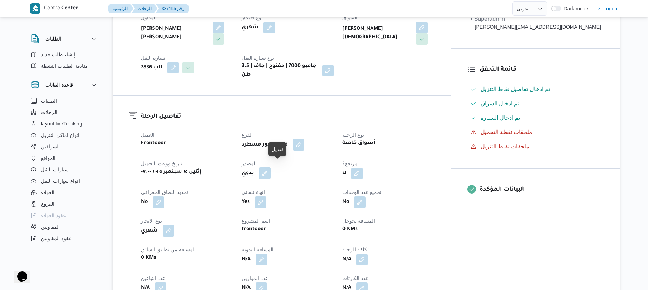
click at [271, 167] on button "button" at bounding box center [264, 172] width 11 height 11
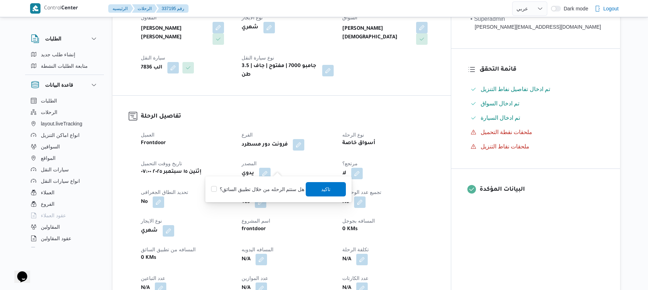
click at [272, 188] on label "هل ستتم الرحله من خلال تطبيق السائق؟" at bounding box center [257, 189] width 93 height 9
checkbox input "true"
click at [316, 187] on span "تاكيد" at bounding box center [326, 189] width 40 height 14
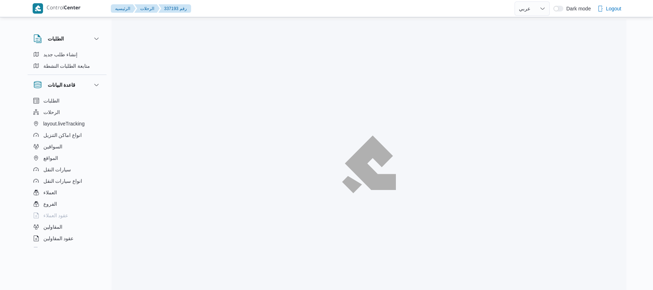
select select "ar"
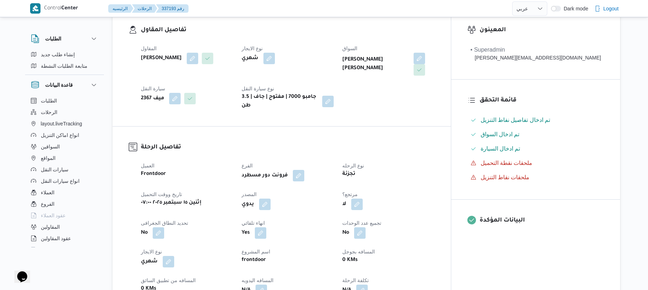
scroll to position [210, 0]
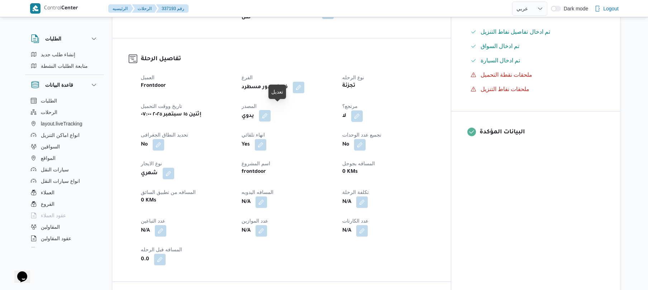
click at [271, 111] on button "button" at bounding box center [264, 115] width 11 height 11
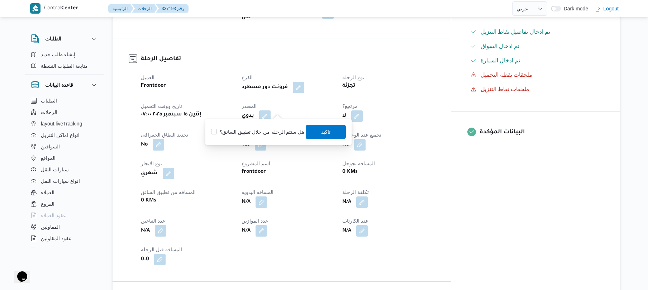
click at [263, 130] on label "هل ستتم الرحله من خلال تطبيق السائق؟" at bounding box center [257, 132] width 93 height 9
checkbox input "true"
click at [315, 131] on span "تاكيد" at bounding box center [326, 131] width 40 height 14
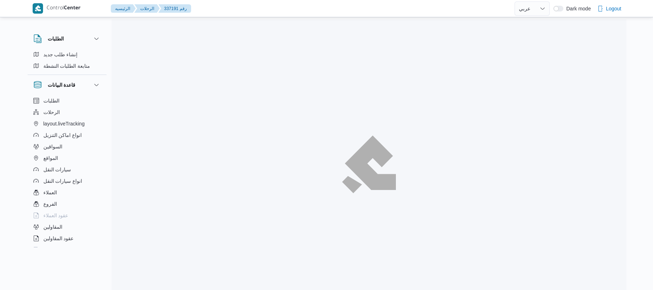
select select "ar"
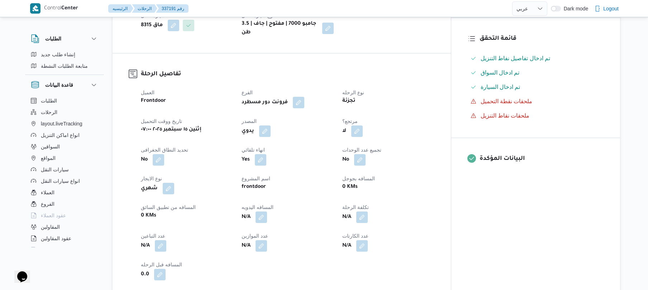
scroll to position [229, 0]
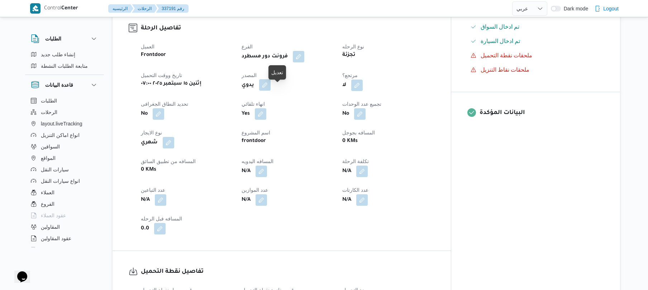
click at [271, 87] on button "button" at bounding box center [264, 84] width 11 height 11
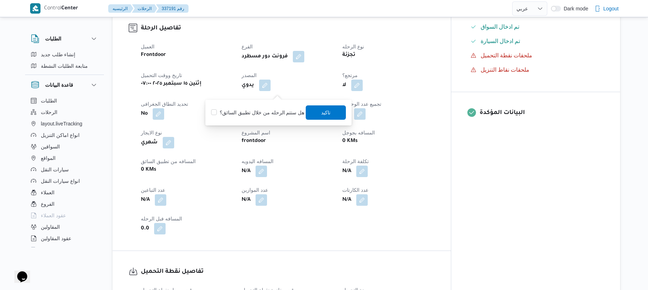
click at [267, 113] on label "هل ستتم الرحله من خلال تطبيق السائق؟" at bounding box center [257, 112] width 93 height 9
checkbox input "true"
click at [315, 113] on span "تاكيد" at bounding box center [326, 112] width 40 height 14
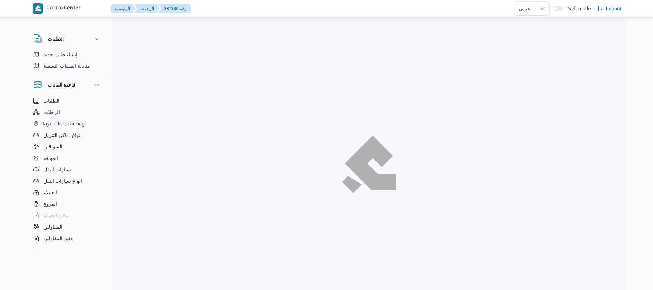
select select "ar"
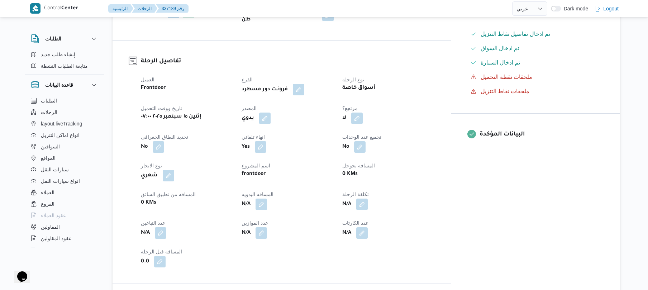
scroll to position [210, 0]
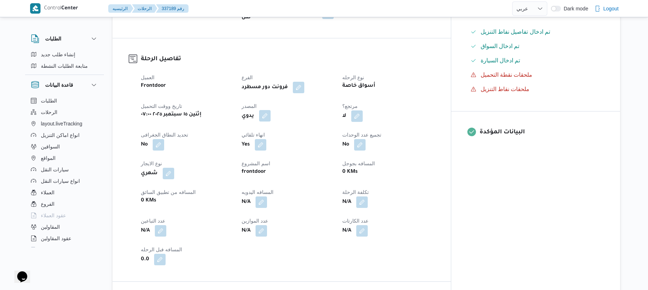
click at [271, 111] on button "button" at bounding box center [264, 115] width 11 height 11
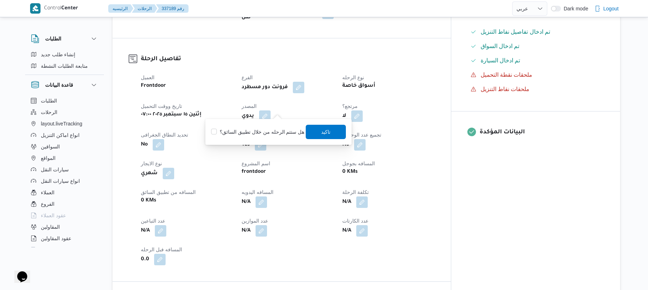
click at [271, 128] on label "هل ستتم الرحله من خلال تطبيق السائق؟" at bounding box center [257, 132] width 93 height 9
checkbox input "true"
click at [321, 129] on span "تاكيد" at bounding box center [325, 131] width 9 height 9
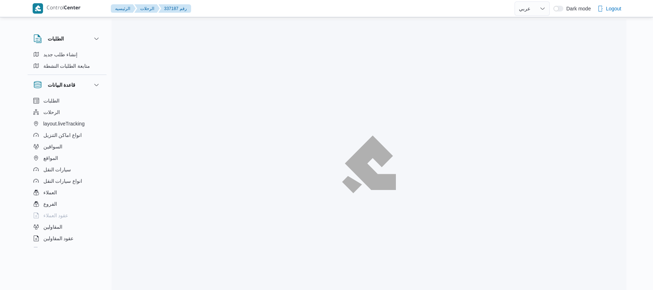
select select "ar"
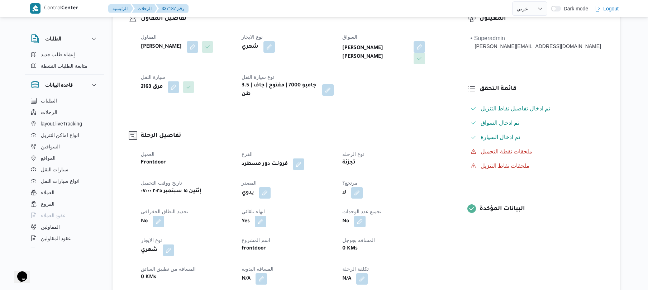
scroll to position [172, 0]
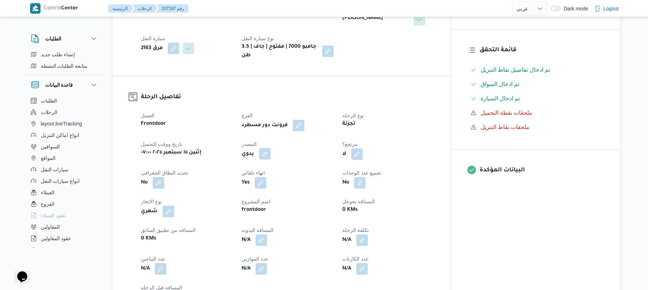
click at [271, 150] on button "button" at bounding box center [264, 153] width 11 height 11
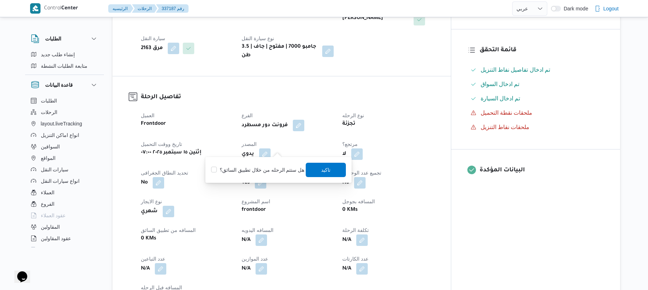
click at [264, 171] on label "هل ستتم الرحله من خلال تطبيق السائق؟" at bounding box center [257, 170] width 93 height 9
checkbox input "true"
click at [326, 167] on span "تاكيد" at bounding box center [325, 169] width 9 height 9
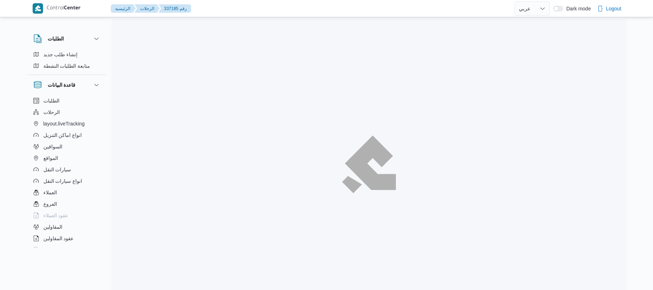
select select "ar"
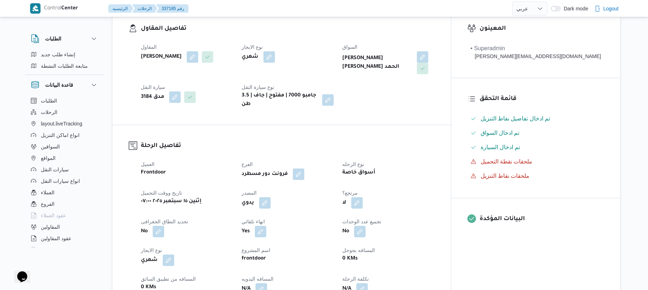
scroll to position [191, 0]
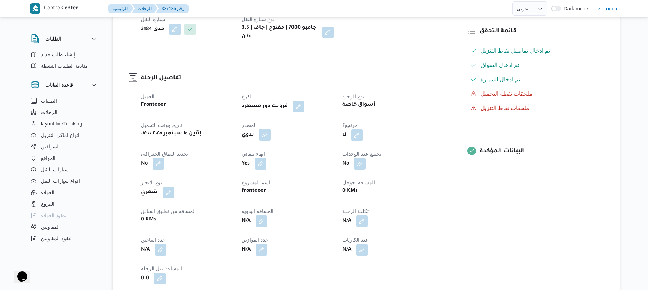
click at [271, 129] on button "button" at bounding box center [264, 134] width 11 height 11
click at [266, 152] on label "هل ستتم الرحله من خلال تطبيق السائق؟" at bounding box center [257, 151] width 93 height 9
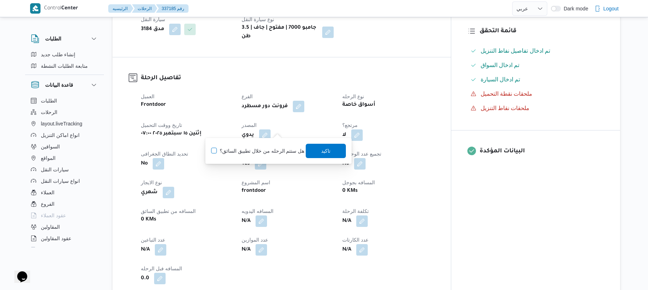
checkbox input "true"
click at [315, 147] on span "تاكيد" at bounding box center [326, 150] width 40 height 14
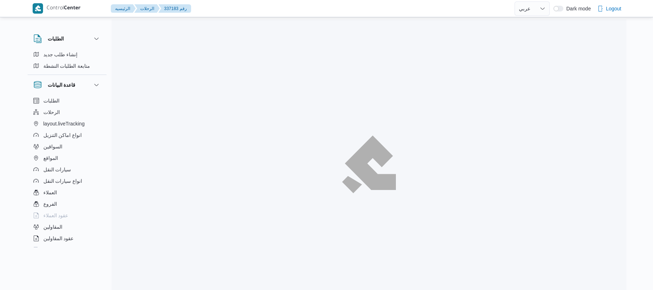
select select "ar"
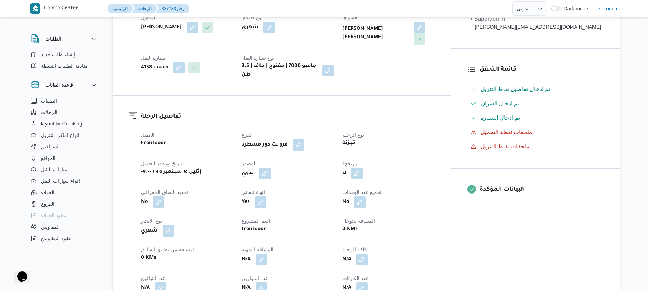
scroll to position [172, 0]
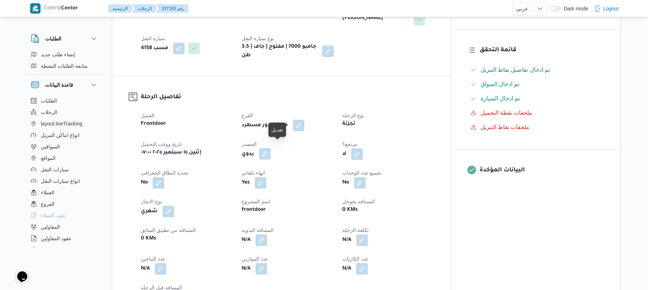
click at [271, 152] on button "button" at bounding box center [264, 153] width 11 height 11
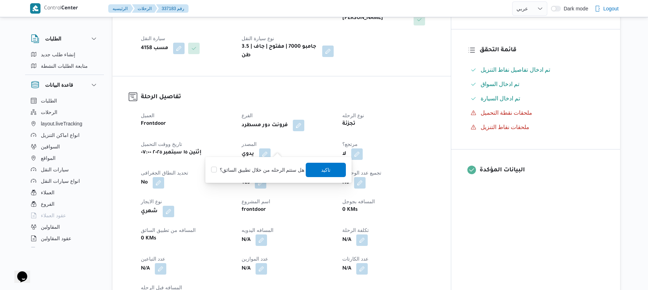
click at [263, 171] on label "هل ستتم الرحله من خلال تطبيق السائق؟" at bounding box center [257, 170] width 93 height 9
checkbox input "true"
click at [314, 172] on span "تاكيد" at bounding box center [326, 169] width 40 height 14
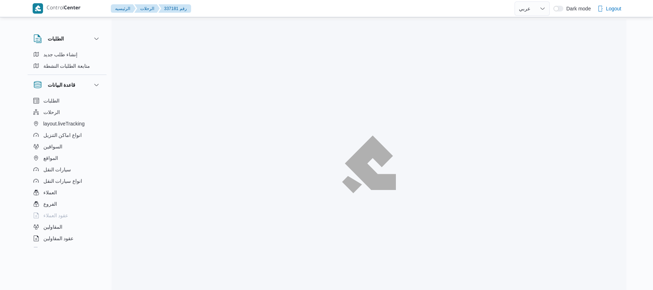
select select "ar"
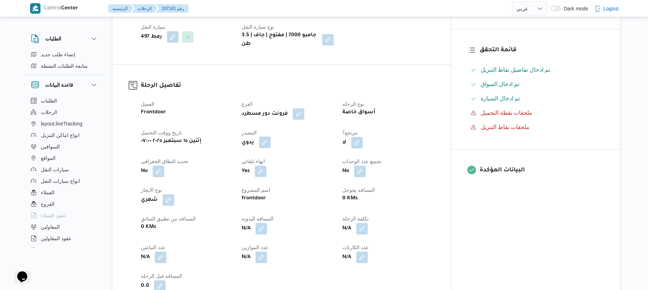
click at [271, 146] on button "button" at bounding box center [264, 142] width 11 height 11
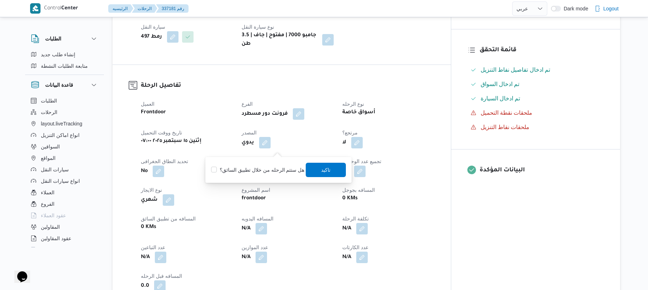
click at [271, 165] on div "هل ستتم الرحله من خلال تطبيق السائق؟ [GEOGRAPHIC_DATA]" at bounding box center [278, 170] width 136 height 16
click at [271, 169] on label "هل ستتم الرحله من خلال تطبيق السائق؟" at bounding box center [257, 170] width 93 height 9
checkbox input "true"
click at [313, 169] on span "تاكيد" at bounding box center [326, 169] width 40 height 14
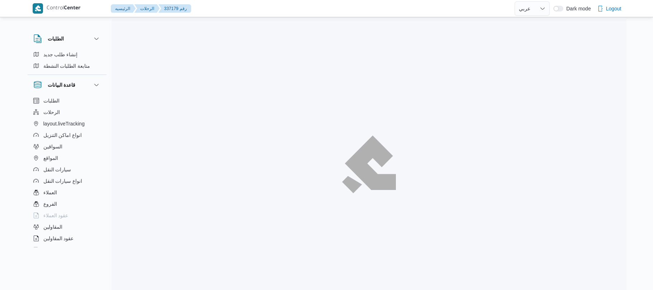
select select "ar"
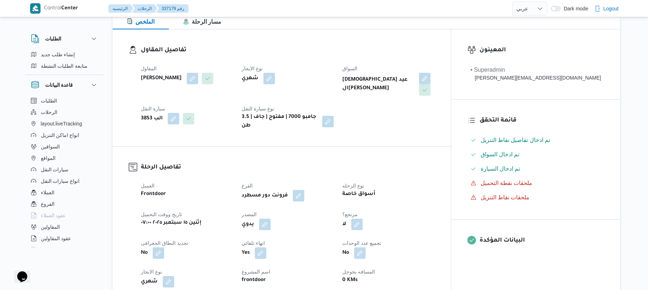
scroll to position [153, 0]
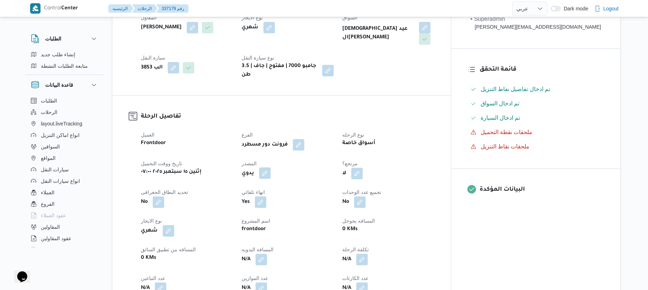
click at [271, 167] on button "button" at bounding box center [264, 172] width 11 height 11
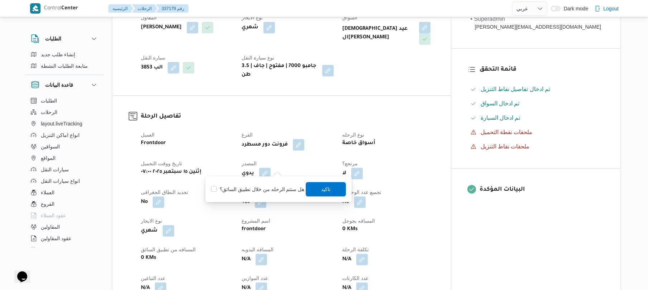
click at [267, 187] on label "هل ستتم الرحله من خلال تطبيق السائق؟" at bounding box center [257, 189] width 93 height 9
checkbox input "true"
click at [323, 190] on span "تاكيد" at bounding box center [325, 189] width 9 height 9
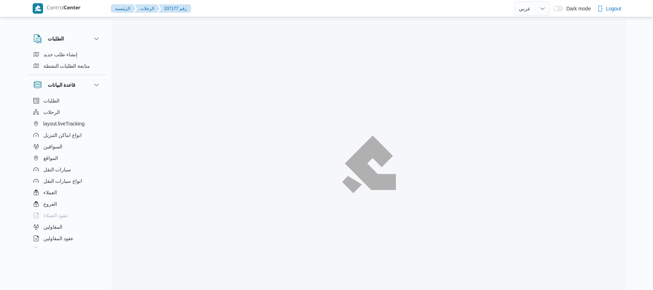
select select "ar"
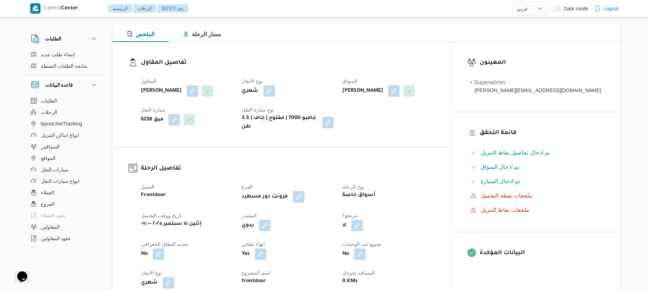
scroll to position [153, 0]
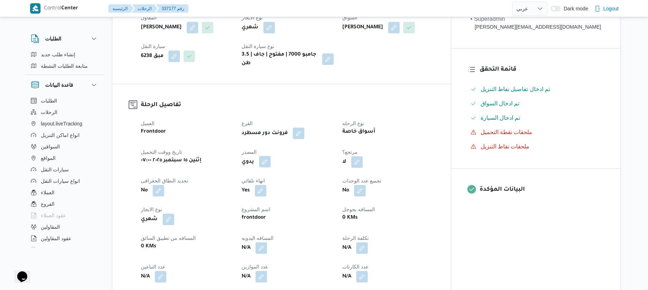
click at [271, 163] on button "button" at bounding box center [264, 161] width 11 height 11
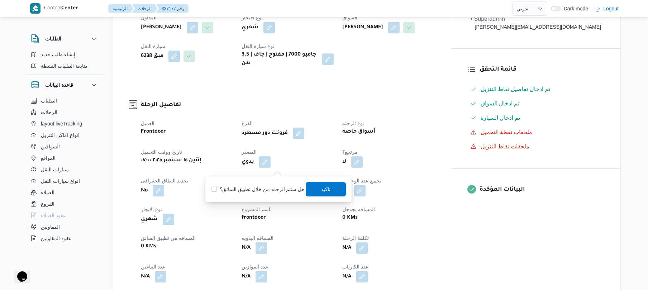
click at [262, 185] on label "هل ستتم الرحله من خلال تطبيق السائق؟" at bounding box center [257, 189] width 93 height 9
checkbox input "true"
click at [317, 183] on span "تاكيد" at bounding box center [326, 189] width 40 height 14
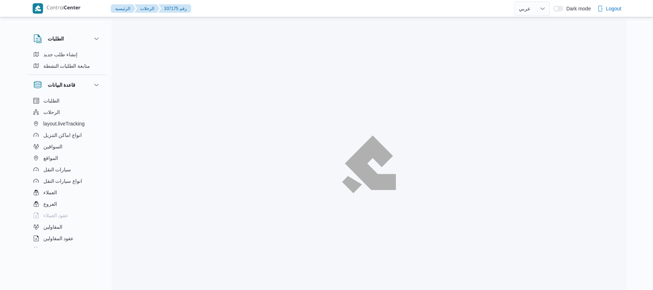
select select "ar"
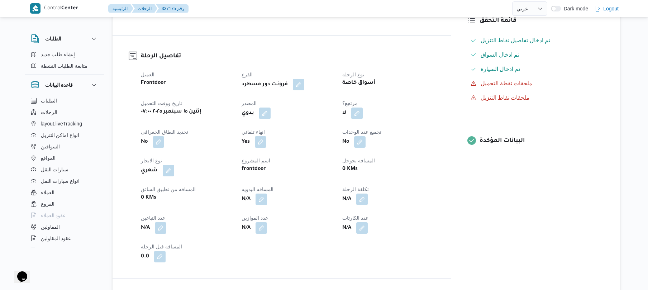
scroll to position [229, 0]
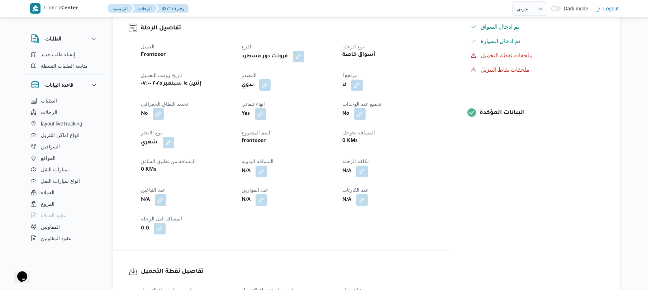
click at [271, 91] on button "button" at bounding box center [264, 84] width 11 height 11
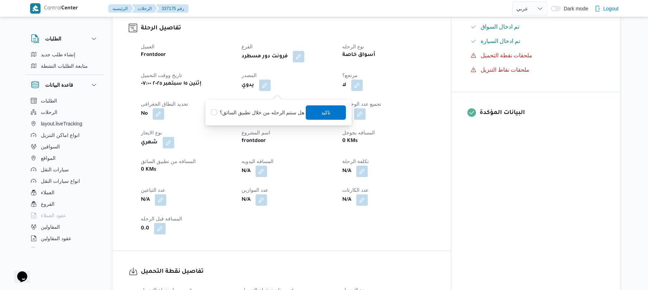
click at [272, 111] on label "هل ستتم الرحله من خلال تطبيق السائق؟" at bounding box center [257, 112] width 93 height 9
checkbox input "true"
click at [321, 109] on span "تاكيد" at bounding box center [325, 112] width 9 height 9
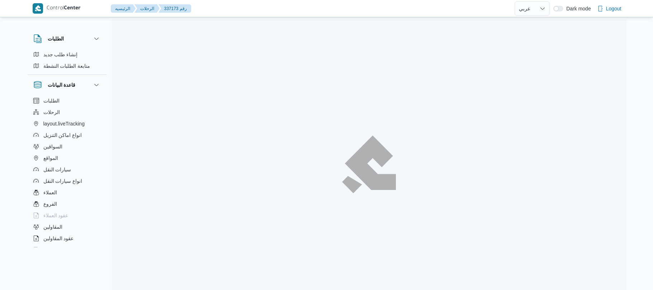
select select "ar"
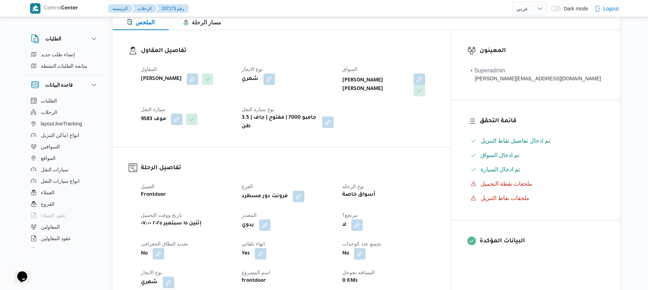
scroll to position [210, 0]
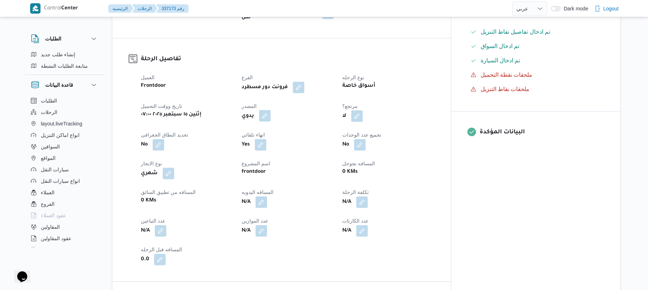
click at [271, 113] on button "button" at bounding box center [264, 115] width 11 height 11
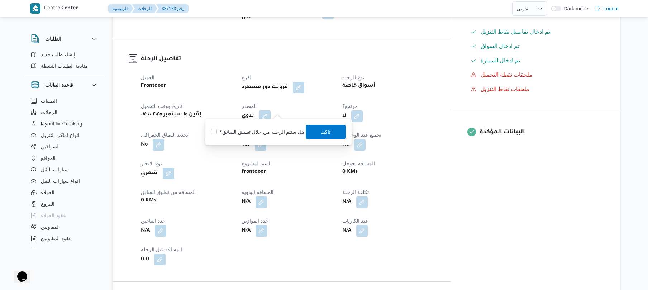
click at [268, 128] on label "هل ستتم الرحله من خلال تطبيق السائق؟" at bounding box center [257, 132] width 93 height 9
checkbox input "true"
click at [314, 132] on span "تاكيد" at bounding box center [326, 131] width 40 height 14
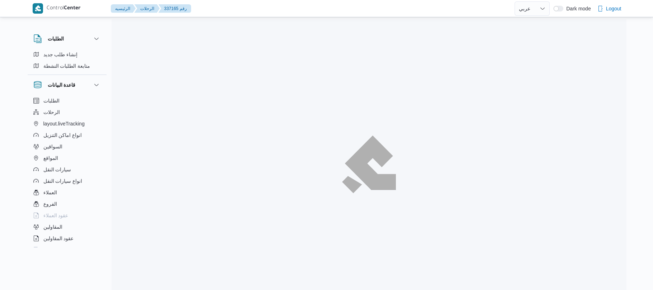
select select "ar"
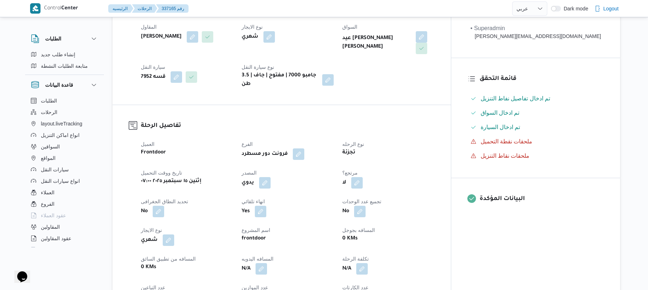
scroll to position [229, 0]
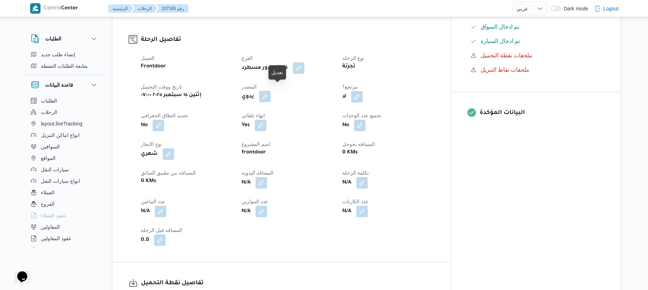
click at [271, 91] on button "button" at bounding box center [264, 96] width 11 height 11
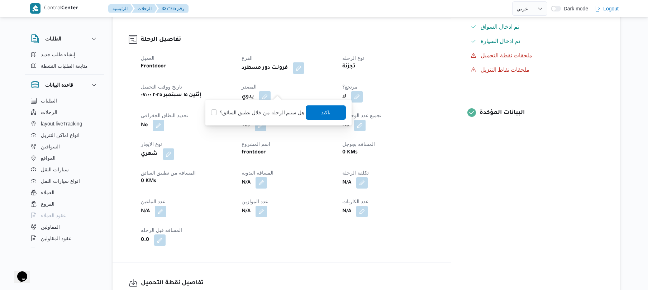
click at [251, 114] on label "هل ستتم الرحله من خلال تطبيق السائق؟" at bounding box center [257, 112] width 93 height 9
checkbox input "true"
click at [316, 111] on span "تاكيد" at bounding box center [326, 112] width 40 height 14
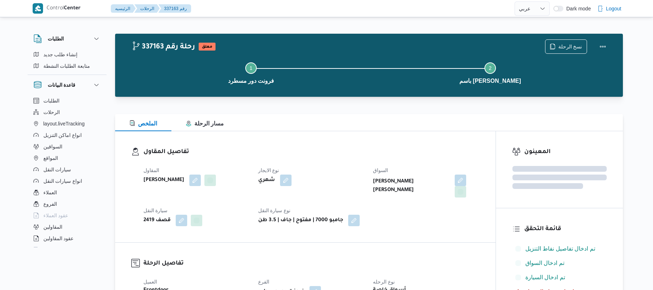
select select "ar"
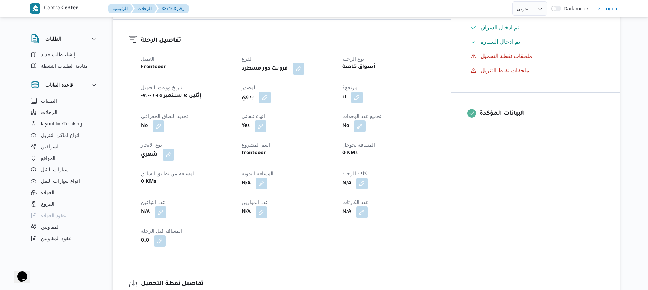
scroll to position [229, 0]
click at [271, 91] on button "button" at bounding box center [264, 96] width 11 height 11
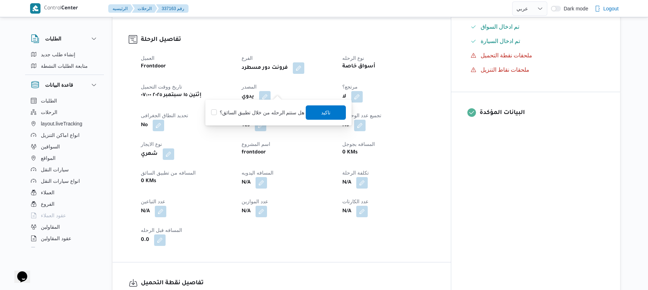
click at [257, 113] on label "هل ستتم الرحله من خلال تطبيق السائق؟" at bounding box center [257, 112] width 93 height 9
checkbox input "true"
click at [327, 112] on span "تاكيد" at bounding box center [325, 112] width 9 height 9
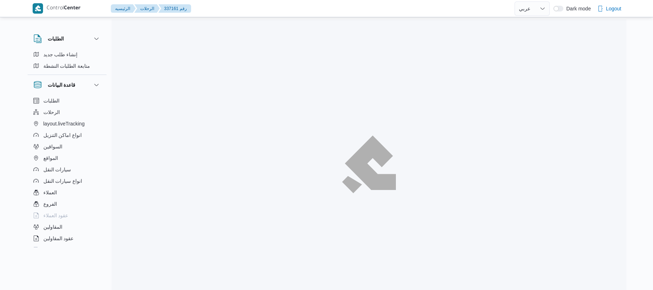
select select "ar"
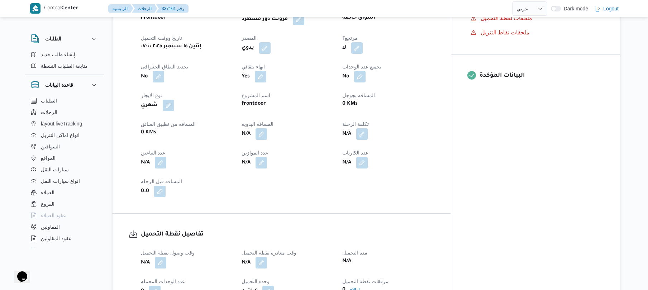
scroll to position [287, 0]
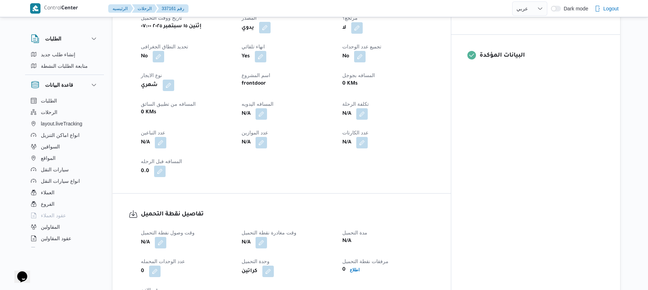
click at [271, 28] on button "button" at bounding box center [264, 27] width 11 height 11
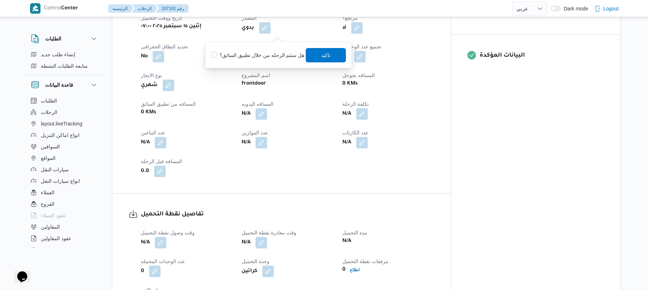
click at [262, 55] on label "هل ستتم الرحله من خلال تطبيق السائق؟" at bounding box center [257, 55] width 93 height 9
checkbox input "true"
click at [316, 55] on span "تاكيد" at bounding box center [326, 55] width 40 height 14
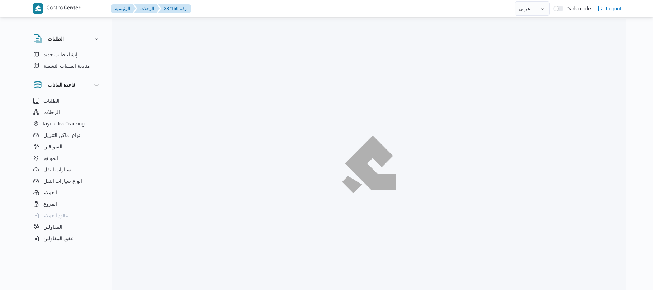
select select "ar"
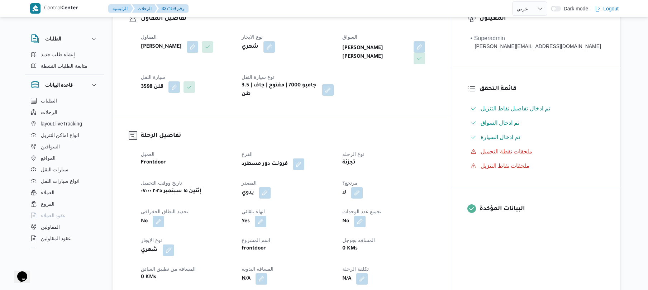
scroll to position [210, 0]
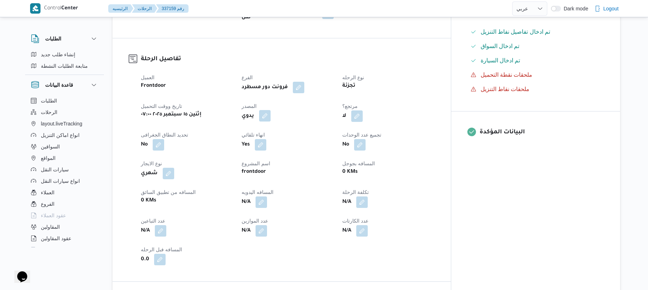
click at [271, 110] on button "button" at bounding box center [264, 115] width 11 height 11
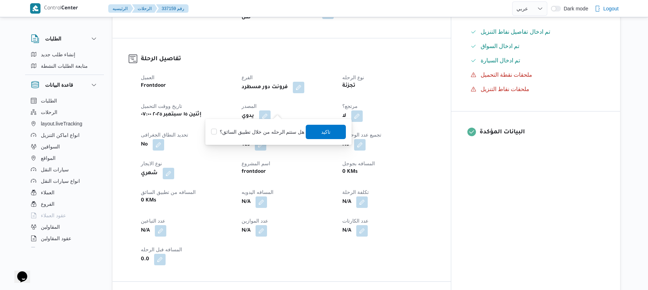
click at [263, 130] on label "هل ستتم الرحله من خلال تطبيق السائق؟" at bounding box center [257, 132] width 93 height 9
checkbox input "true"
click at [321, 129] on span "تاكيد" at bounding box center [325, 131] width 9 height 9
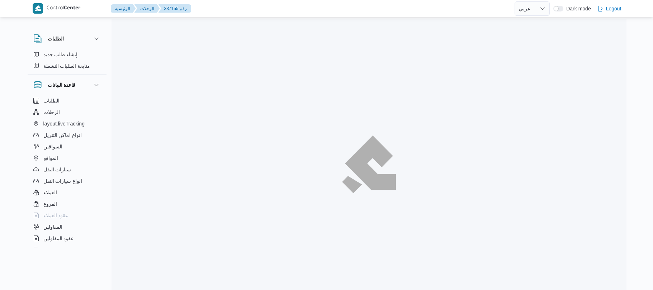
select select "ar"
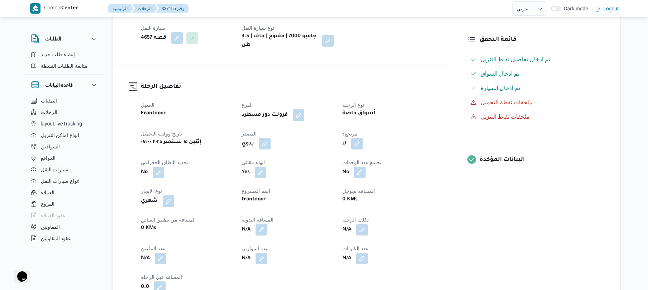
scroll to position [210, 0]
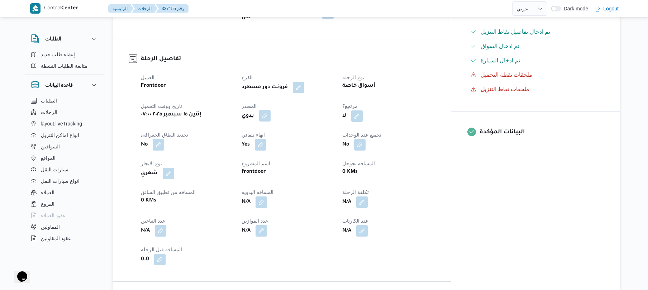
click at [271, 110] on button "button" at bounding box center [264, 115] width 11 height 11
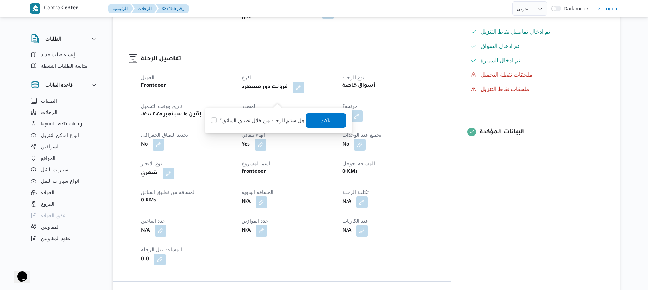
click at [267, 119] on label "هل ستتم الرحله من خلال تطبيق السائق؟" at bounding box center [257, 120] width 93 height 9
checkbox input "true"
click at [333, 122] on span "تاكيد" at bounding box center [326, 120] width 40 height 14
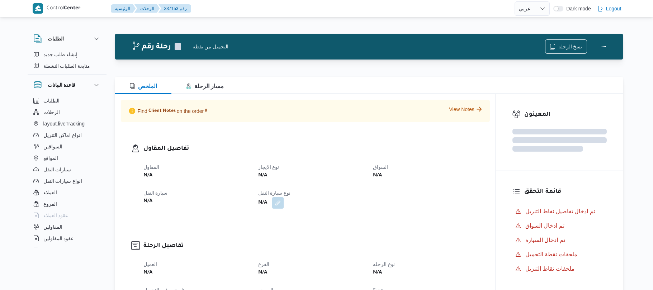
select select "ar"
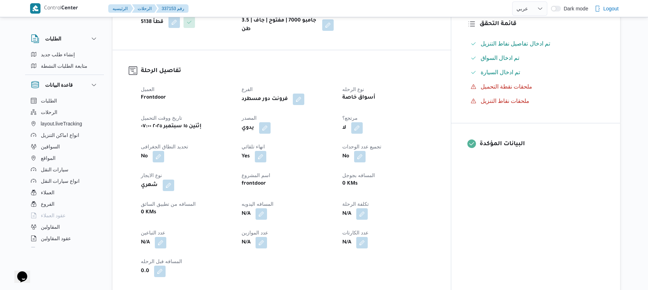
scroll to position [210, 0]
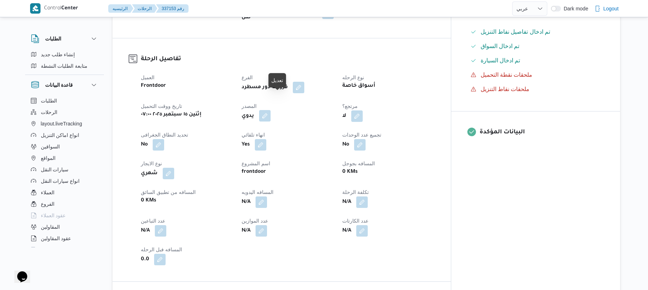
click at [271, 110] on button "button" at bounding box center [264, 115] width 11 height 11
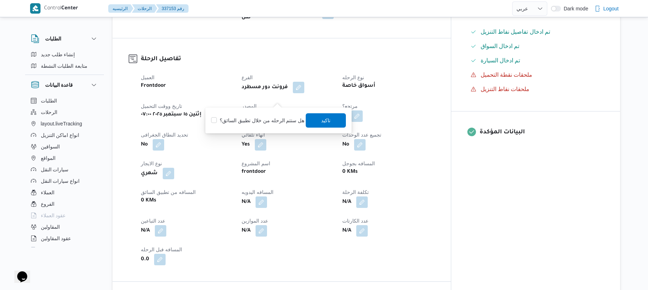
click at [262, 120] on label "هل ستتم الرحله من خلال تطبيق السائق؟" at bounding box center [257, 120] width 93 height 9
checkbox input "true"
click at [315, 119] on span "تاكيد" at bounding box center [326, 120] width 40 height 14
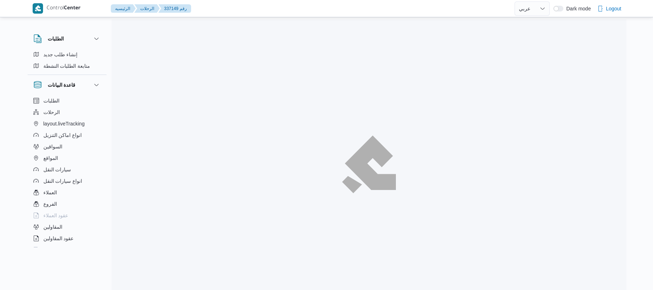
select select "ar"
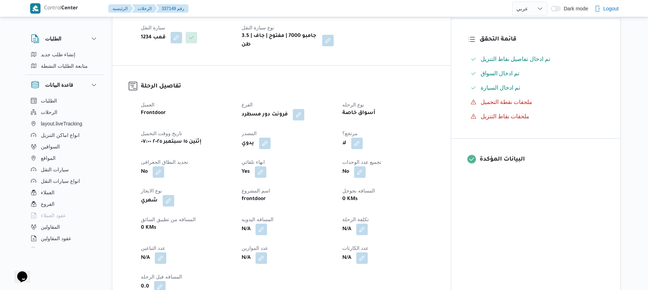
scroll to position [191, 0]
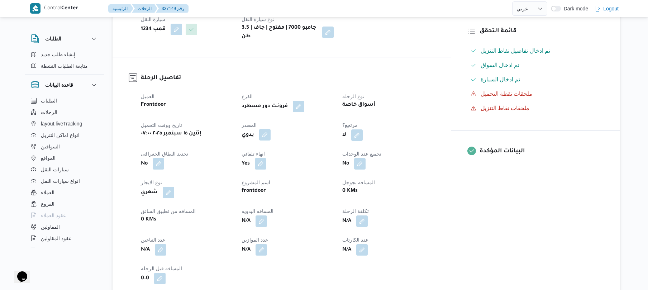
click at [271, 129] on button "button" at bounding box center [264, 134] width 11 height 11
click at [263, 154] on label "هل ستتم الرحله من خلال تطبيق السائق؟" at bounding box center [257, 151] width 93 height 9
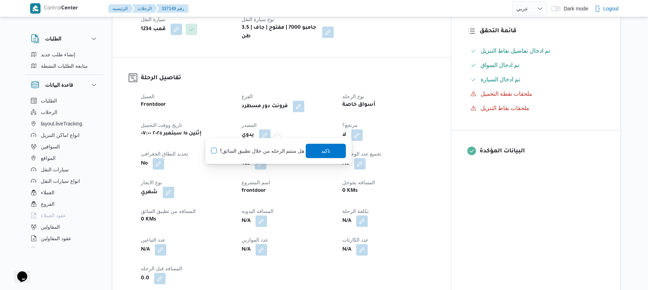
checkbox input "true"
click at [322, 146] on span "تاكيد" at bounding box center [326, 150] width 40 height 14
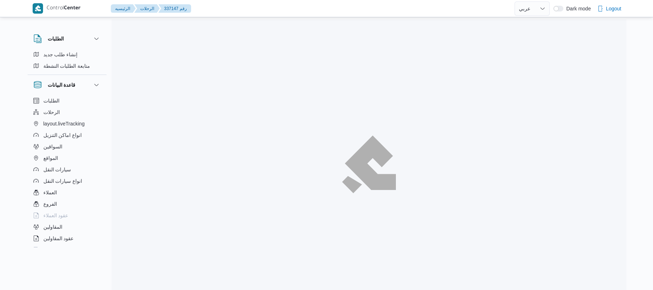
select select "ar"
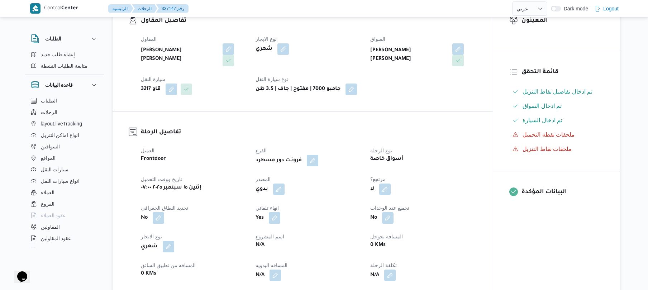
scroll to position [229, 0]
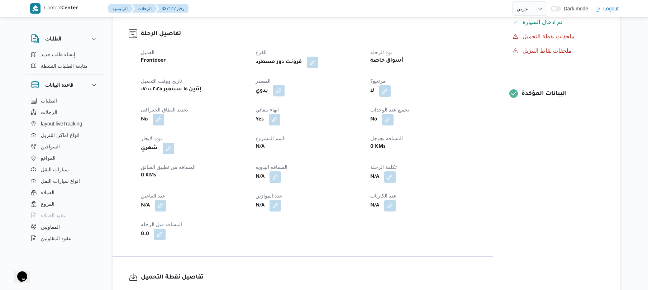
click at [280, 85] on button "button" at bounding box center [278, 90] width 11 height 11
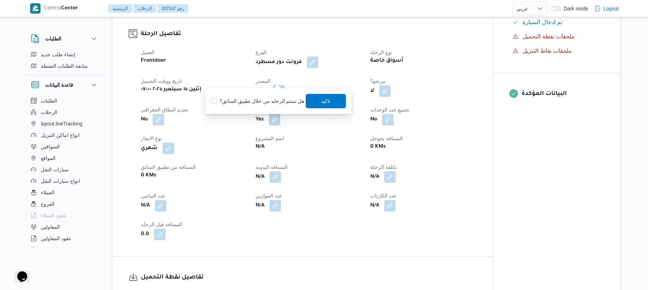
click at [260, 103] on label "هل ستتم الرحله من خلال تطبيق السائق؟" at bounding box center [257, 101] width 93 height 9
checkbox input "true"
click at [316, 100] on span "تاكيد" at bounding box center [326, 101] width 40 height 14
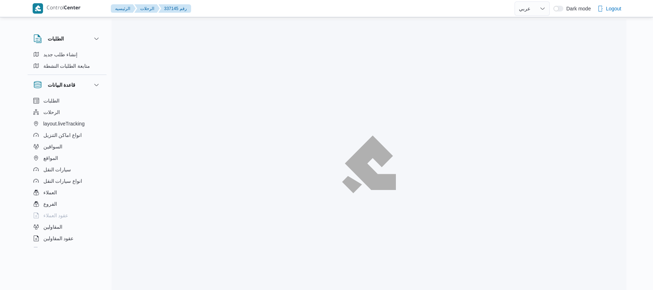
select select "ar"
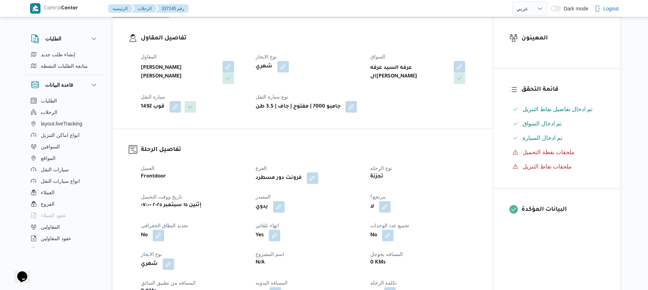
scroll to position [210, 0]
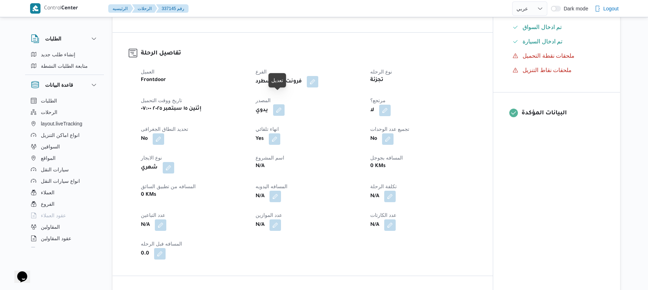
click at [277, 104] on button "button" at bounding box center [278, 109] width 11 height 11
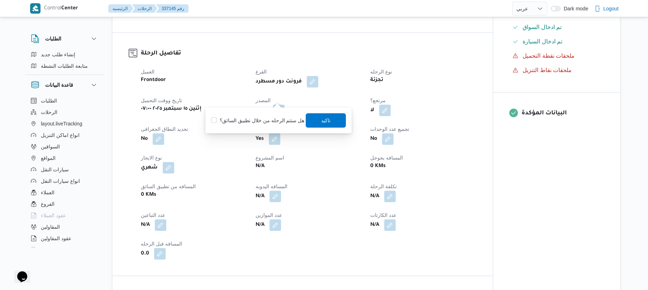
click at [260, 118] on label "هل ستتم الرحله من خلال تطبيق السائق؟" at bounding box center [257, 120] width 93 height 9
checkbox input "true"
click at [327, 118] on span "تاكيد" at bounding box center [325, 120] width 9 height 9
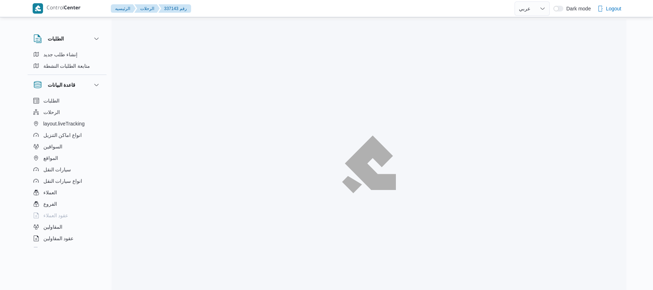
select select "ar"
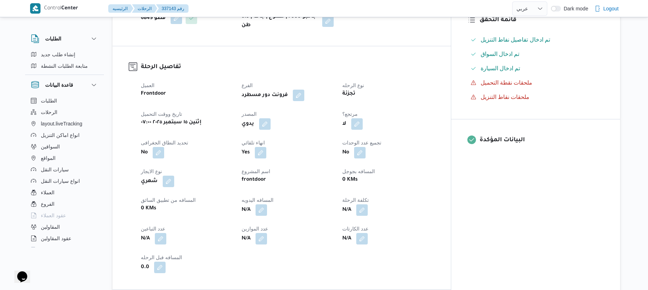
scroll to position [229, 0]
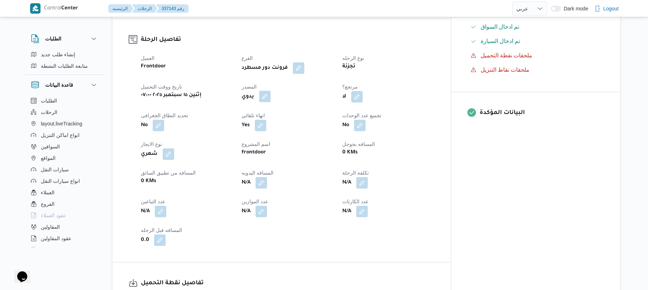
click at [271, 91] on button "button" at bounding box center [264, 96] width 11 height 11
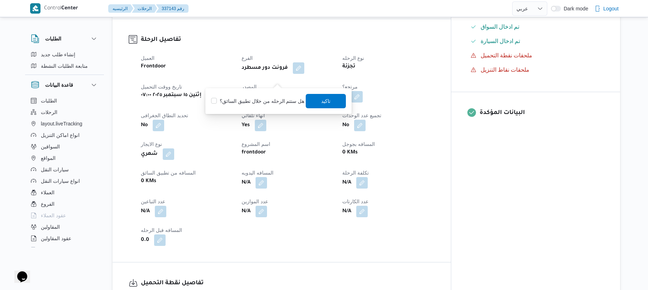
click at [265, 97] on label "هل ستتم الرحله من خلال تطبيق السائق؟" at bounding box center [257, 101] width 93 height 9
checkbox input "true"
click at [317, 105] on span "تاكيد" at bounding box center [326, 101] width 40 height 14
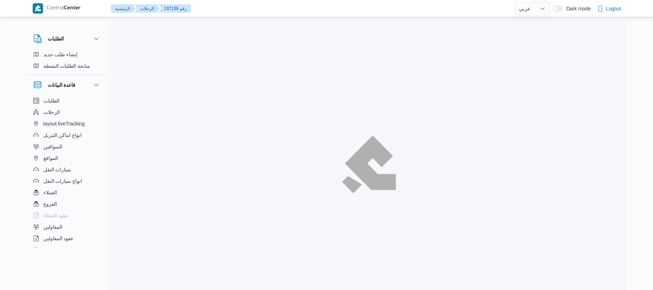
select select "ar"
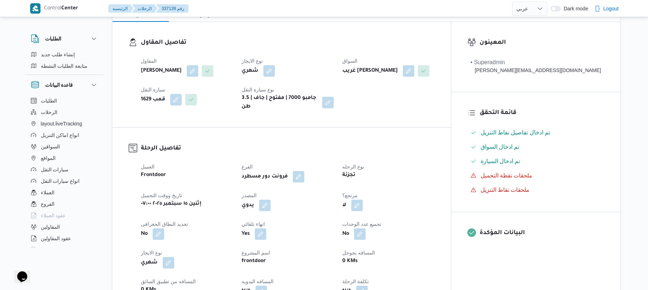
scroll to position [229, 0]
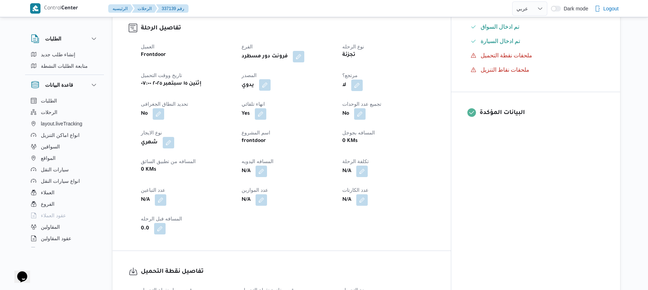
click at [271, 91] on button "button" at bounding box center [264, 84] width 11 height 11
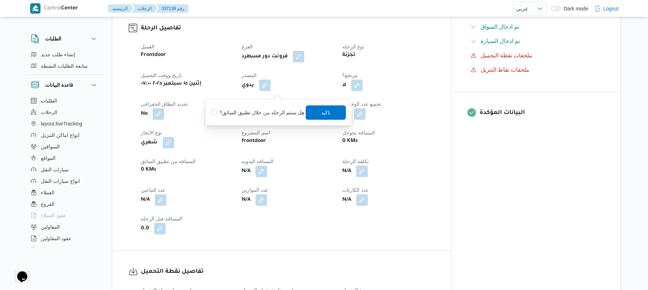
click at [262, 112] on label "هل ستتم الرحله من خلال تطبيق السائق؟" at bounding box center [257, 112] width 93 height 9
checkbox input "true"
click at [313, 113] on span "تاكيد" at bounding box center [326, 112] width 40 height 14
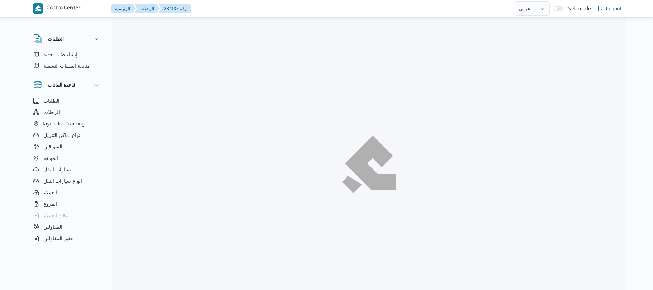
select select "ar"
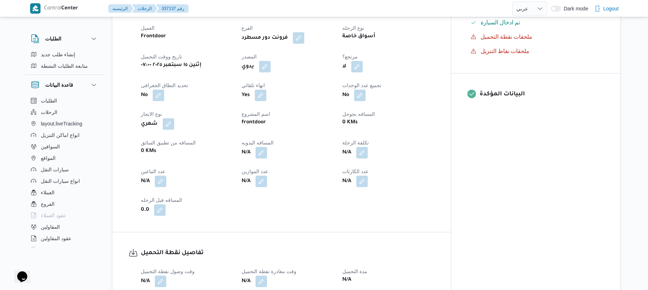
scroll to position [248, 0]
click at [271, 71] on button "button" at bounding box center [264, 65] width 11 height 11
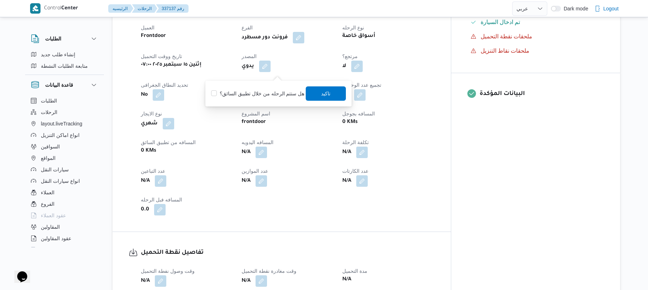
click at [255, 94] on label "هل ستتم الرحله من خلال تطبيق السائق؟" at bounding box center [257, 93] width 93 height 9
checkbox input "true"
click at [334, 95] on span "تاكيد" at bounding box center [326, 93] width 40 height 14
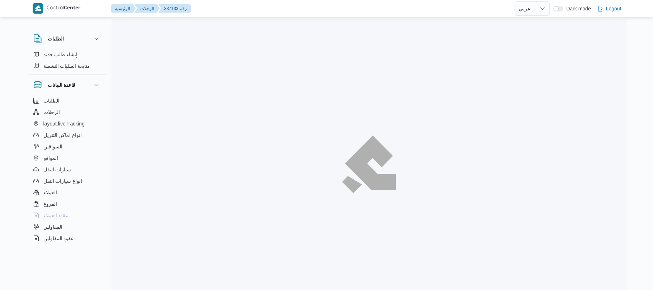
select select "ar"
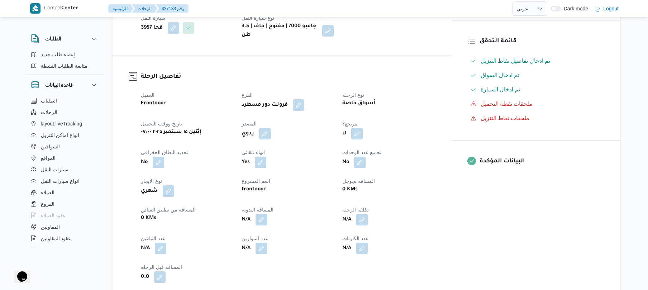
scroll to position [210, 0]
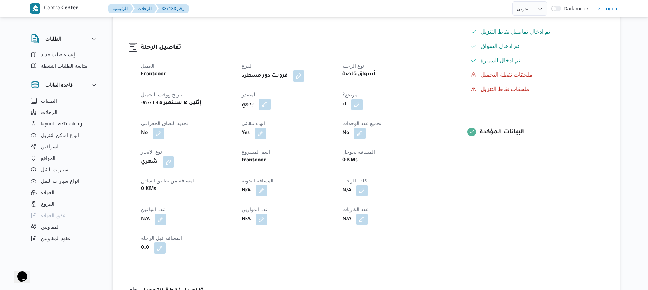
click at [271, 110] on button "button" at bounding box center [264, 104] width 11 height 11
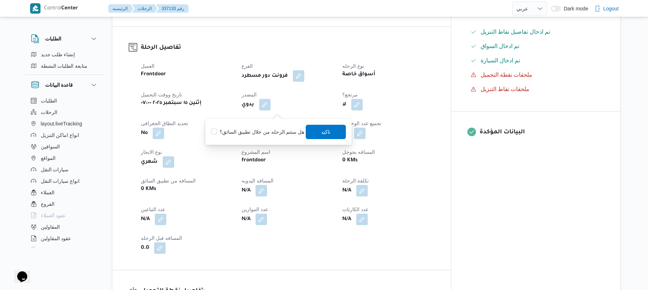
click at [263, 129] on label "هل ستتم الرحله من خلال تطبيق السائق؟" at bounding box center [257, 132] width 93 height 9
checkbox input "true"
click at [315, 131] on span "تاكيد" at bounding box center [326, 131] width 40 height 14
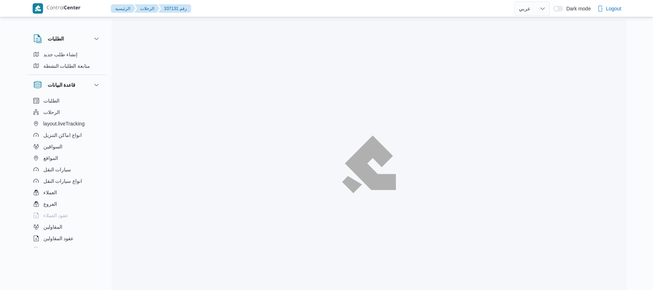
select select "ar"
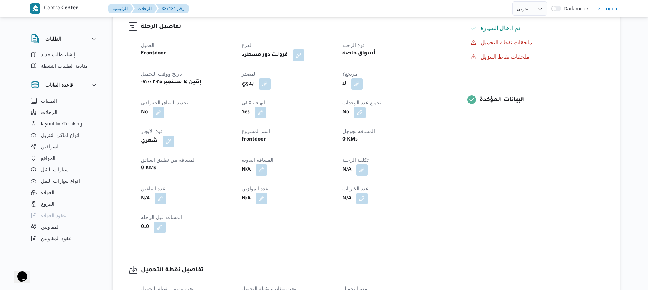
scroll to position [248, 0]
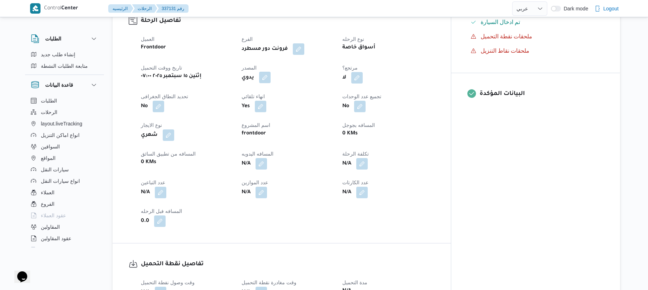
click at [271, 72] on button "button" at bounding box center [264, 77] width 11 height 11
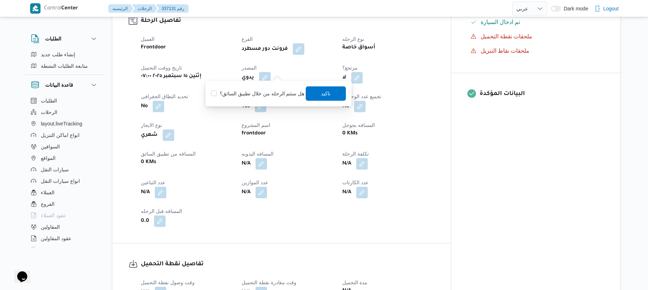
click at [276, 90] on label "هل ستتم الرحله من خلال تطبيق السائق؟" at bounding box center [257, 93] width 93 height 9
checkbox input "true"
click at [321, 94] on span "تاكيد" at bounding box center [325, 93] width 9 height 9
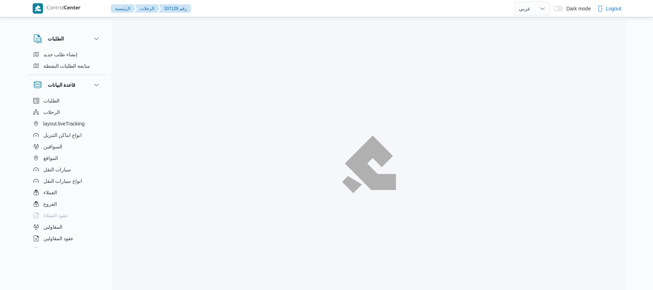
select select "ar"
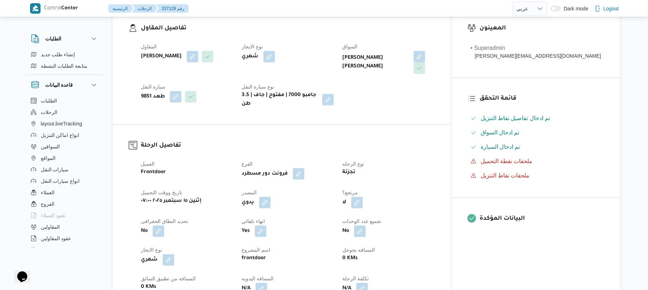
scroll to position [210, 0]
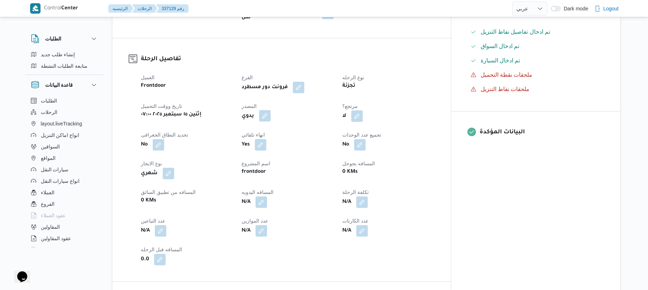
click at [271, 111] on button "button" at bounding box center [264, 115] width 11 height 11
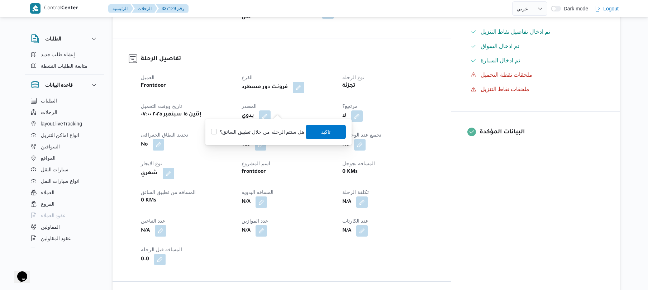
click at [263, 131] on label "هل ستتم الرحله من خلال تطبيق السائق؟" at bounding box center [257, 132] width 93 height 9
checkbox input "true"
click at [313, 129] on span "تاكيد" at bounding box center [326, 131] width 40 height 14
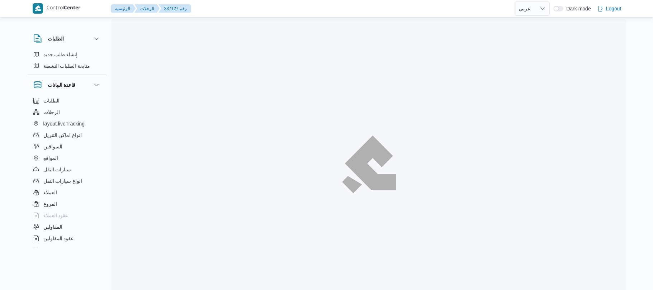
select select "ar"
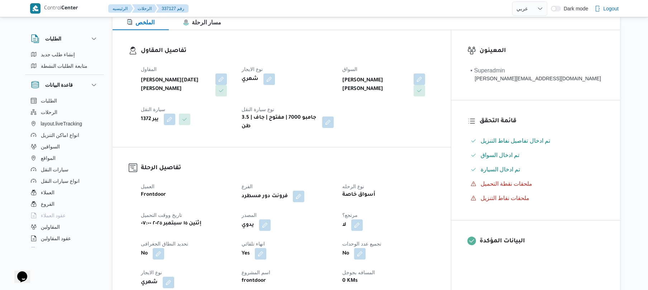
scroll to position [172, 0]
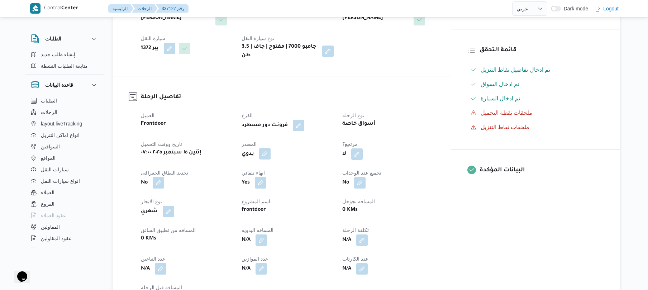
click at [271, 149] on button "button" at bounding box center [264, 153] width 11 height 11
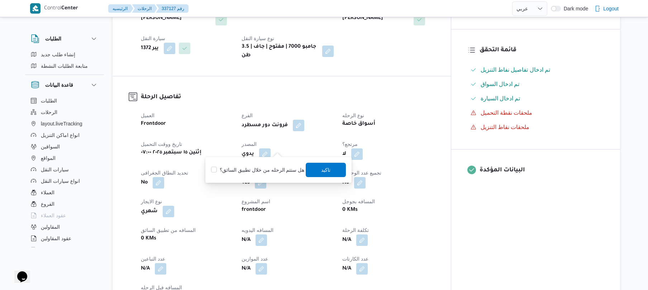
click at [274, 168] on label "هل ستتم الرحله من خلال تطبيق السائق؟" at bounding box center [257, 170] width 93 height 9
checkbox input "true"
click at [322, 168] on span "تاكيد" at bounding box center [325, 169] width 9 height 9
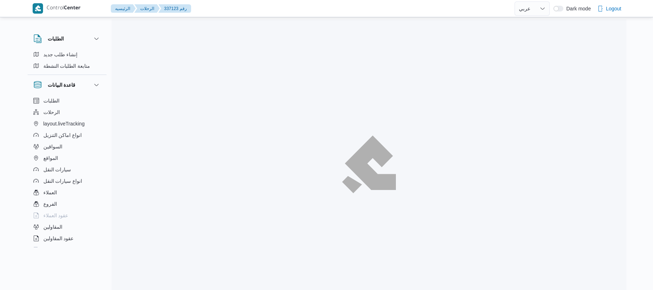
select select "ar"
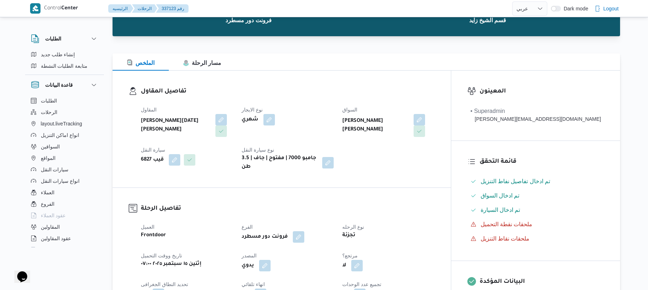
scroll to position [172, 0]
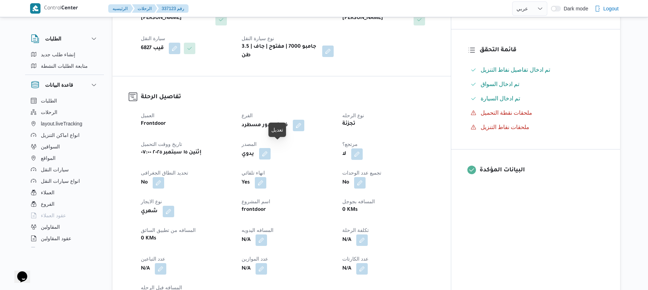
click at [271, 149] on button "button" at bounding box center [264, 153] width 11 height 11
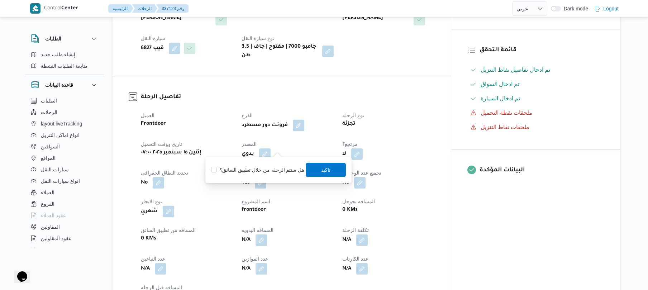
click at [265, 171] on label "هل ستتم الرحله من خلال تطبيق السائق؟" at bounding box center [257, 170] width 93 height 9
checkbox input "true"
click at [324, 171] on span "تاكيد" at bounding box center [325, 169] width 9 height 9
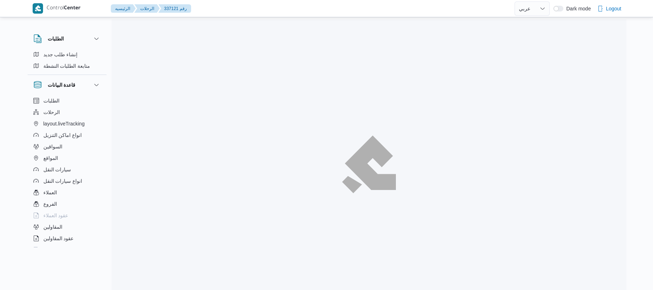
select select "ar"
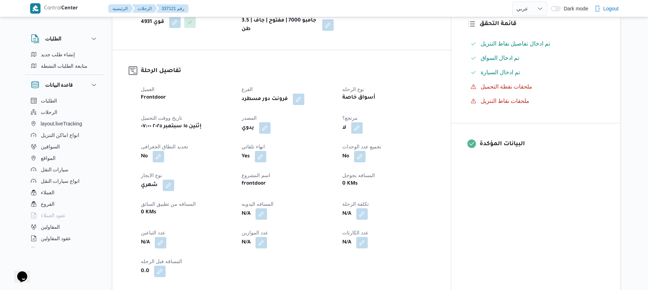
scroll to position [210, 0]
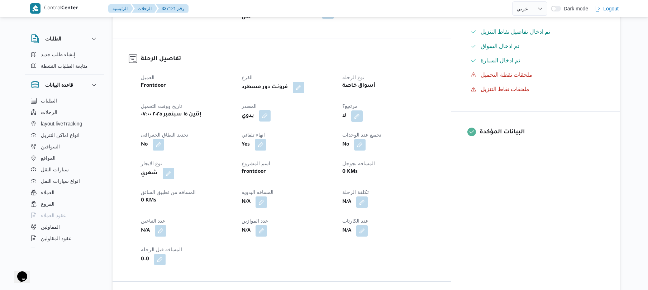
click at [271, 112] on button "button" at bounding box center [264, 115] width 11 height 11
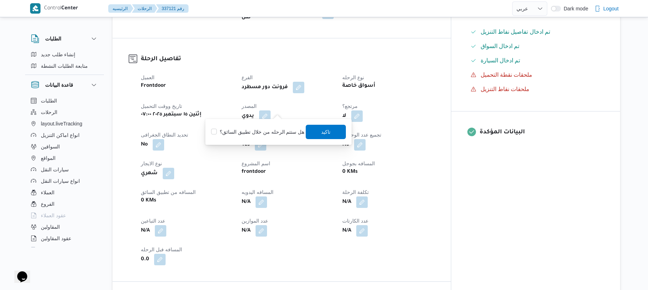
click at [262, 128] on label "هل ستتم الرحله من خلال تطبيق السائق؟" at bounding box center [257, 132] width 93 height 9
checkbox input "true"
click at [321, 129] on span "تاكيد" at bounding box center [325, 131] width 9 height 9
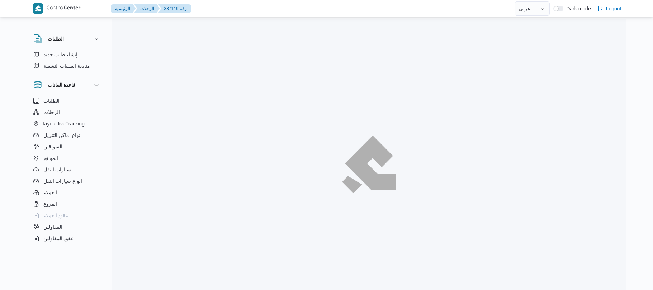
select select "ar"
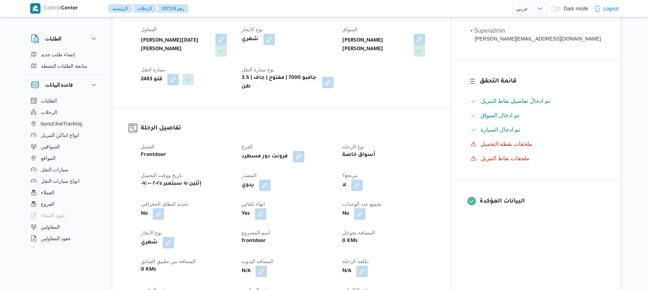
scroll to position [191, 0]
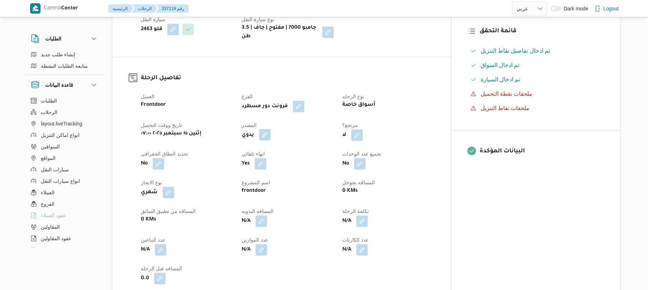
click at [271, 132] on button "button" at bounding box center [264, 134] width 11 height 11
click at [271, 152] on label "هل ستتم الرحله من خلال تطبيق السائق؟" at bounding box center [257, 151] width 93 height 9
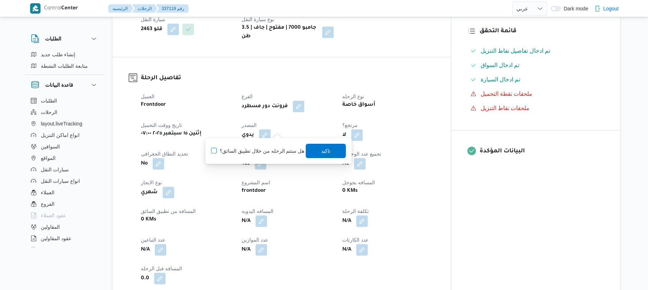
checkbox input "true"
click at [321, 148] on span "تاكيد" at bounding box center [325, 150] width 9 height 9
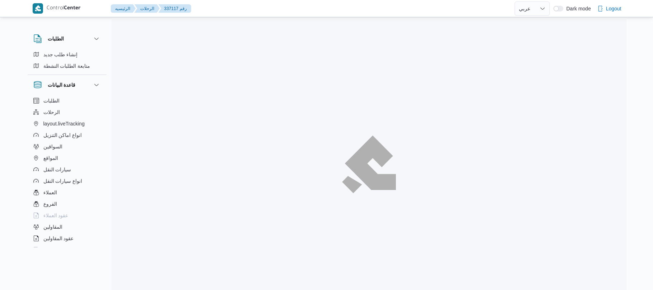
select select "ar"
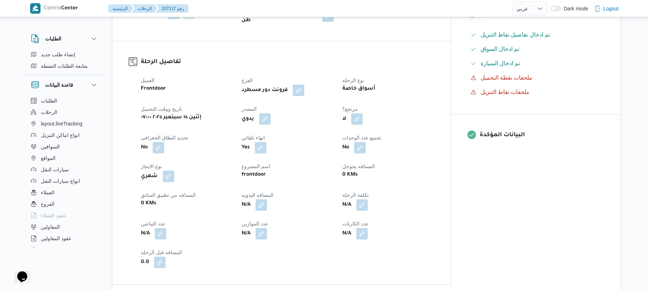
scroll to position [229, 0]
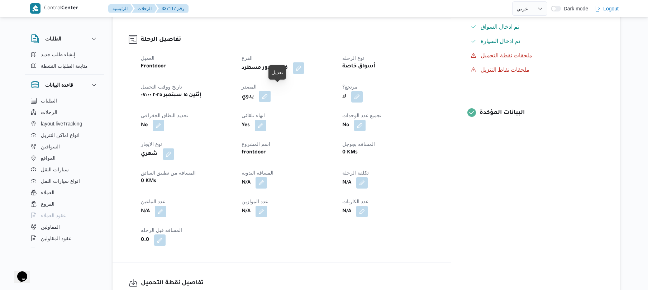
click at [271, 94] on button "button" at bounding box center [264, 96] width 11 height 11
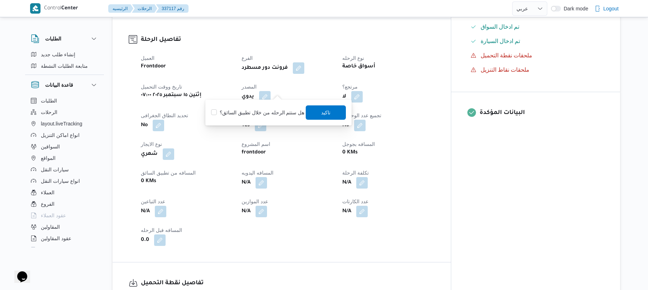
click at [269, 113] on label "هل ستتم الرحله من خلال تطبيق السائق؟" at bounding box center [257, 112] width 93 height 9
checkbox input "true"
click at [312, 111] on span "تاكيد" at bounding box center [326, 112] width 40 height 14
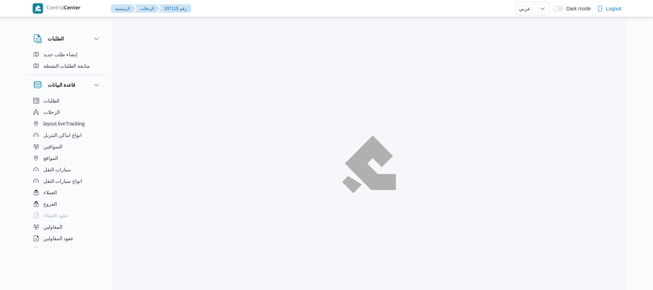
select select "ar"
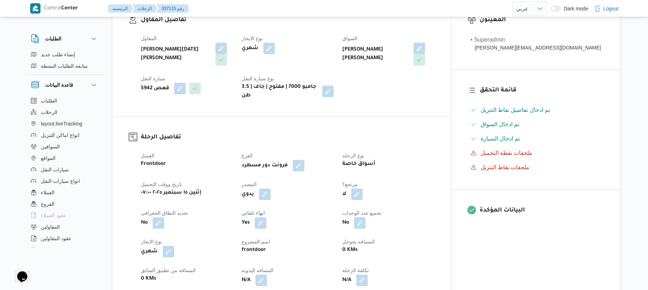
scroll to position [229, 0]
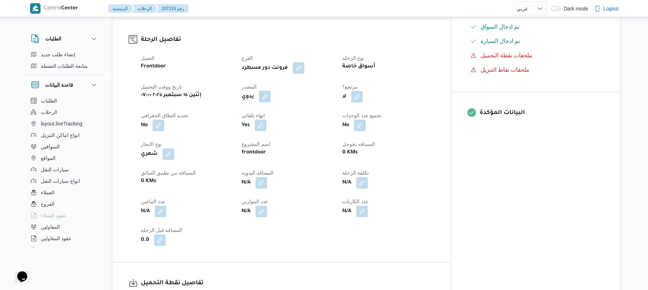
click at [271, 91] on button "button" at bounding box center [264, 96] width 11 height 11
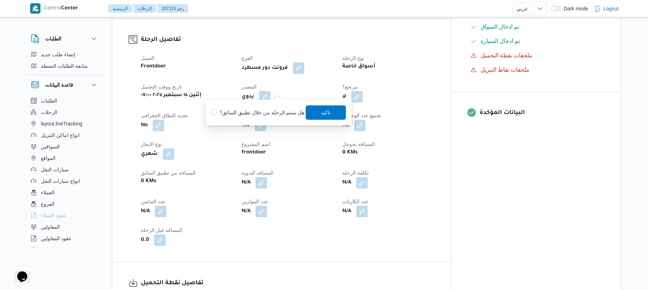
click at [264, 105] on div "هل ستتم الرحله من خلال تطبيق السائق؟ [GEOGRAPHIC_DATA]" at bounding box center [278, 113] width 136 height 16
click at [264, 110] on label "هل ستتم الرحله من خلال تطبيق السائق؟" at bounding box center [257, 112] width 93 height 9
checkbox input "true"
click at [316, 114] on span "تاكيد" at bounding box center [326, 112] width 40 height 14
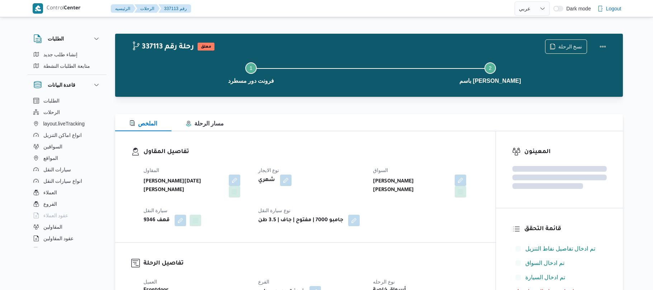
select select "ar"
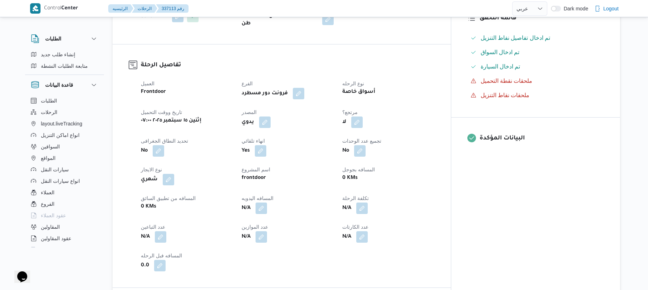
scroll to position [210, 0]
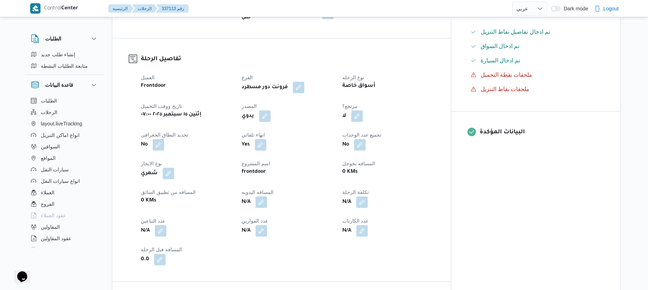
click at [271, 111] on button "button" at bounding box center [264, 115] width 11 height 11
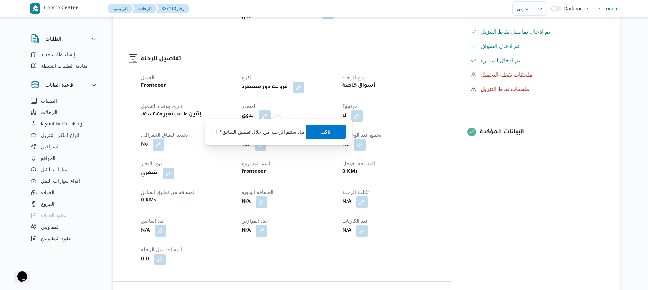
click at [269, 129] on label "هل ستتم الرحله من خلال تطبيق السائق؟" at bounding box center [257, 132] width 93 height 9
checkbox input "true"
click at [311, 131] on span "تاكيد" at bounding box center [326, 131] width 40 height 14
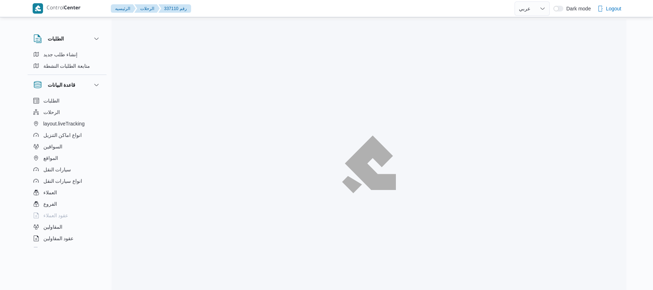
select select "ar"
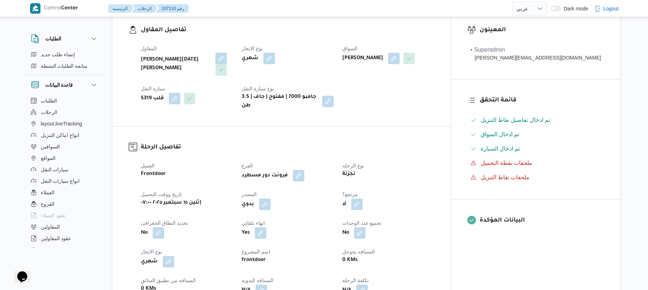
scroll to position [153, 0]
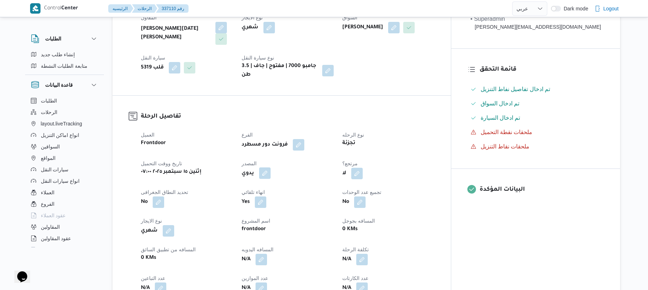
click at [271, 171] on button "button" at bounding box center [264, 172] width 11 height 11
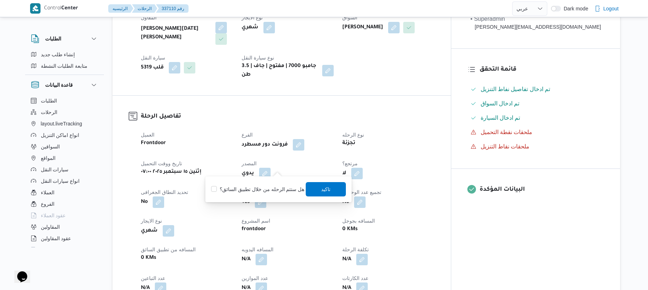
click at [273, 184] on div "هل ستتم الرحله من خلال تطبيق السائق؟ [GEOGRAPHIC_DATA]" at bounding box center [278, 189] width 136 height 16
click at [282, 188] on label "هل ستتم الرحله من خلال تطبيق السائق؟" at bounding box center [257, 189] width 93 height 9
checkbox input "true"
click at [322, 185] on span "تاكيد" at bounding box center [325, 189] width 9 height 9
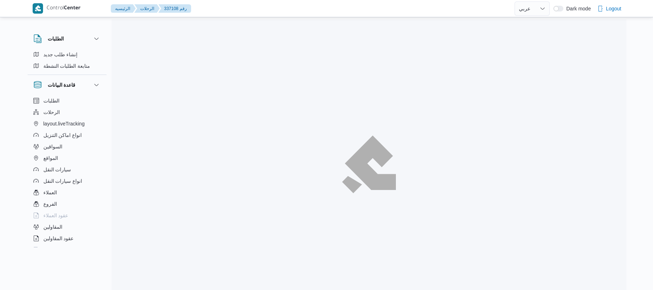
select select "ar"
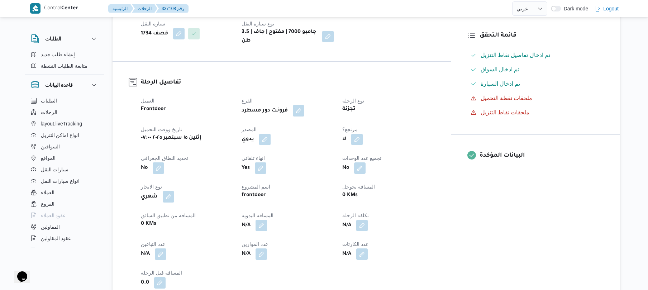
scroll to position [191, 0]
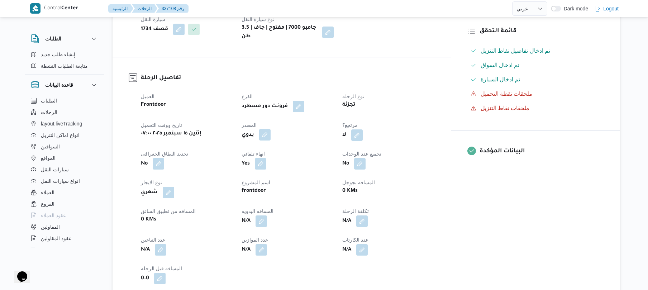
click at [271, 129] on button "button" at bounding box center [264, 134] width 11 height 11
click at [267, 149] on label "هل ستتم الرحله من خلال تطبيق السائق؟" at bounding box center [257, 151] width 93 height 9
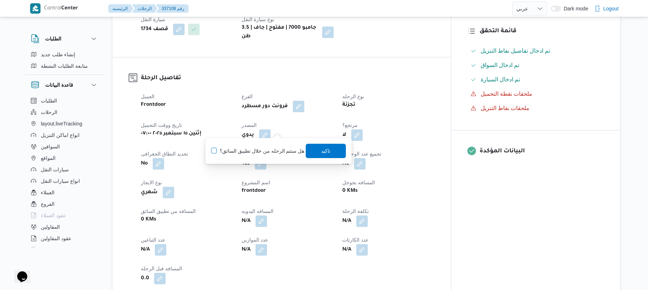
checkbox input "true"
click at [328, 152] on span "تاكيد" at bounding box center [325, 150] width 9 height 9
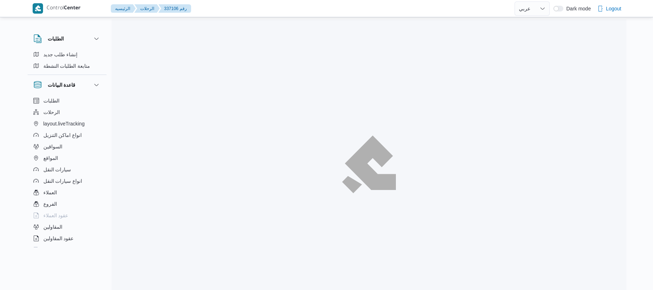
select select "ar"
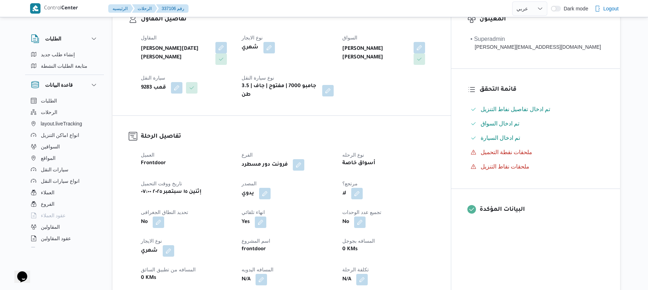
scroll to position [191, 0]
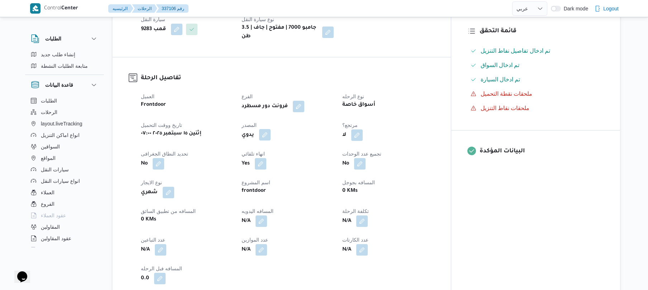
click at [271, 129] on button "button" at bounding box center [264, 134] width 11 height 11
click at [258, 149] on label "هل ستتم الرحله من خلال تطبيق السائق؟" at bounding box center [257, 151] width 93 height 9
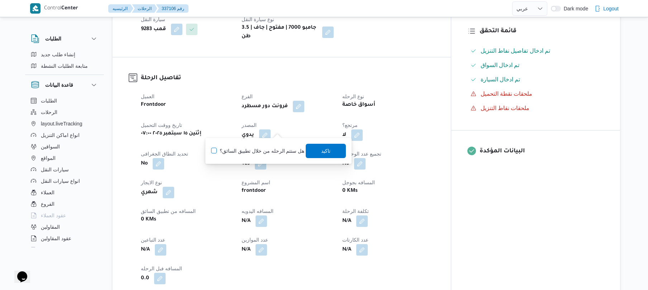
checkbox input "true"
click at [312, 149] on span "تاكيد" at bounding box center [326, 151] width 40 height 14
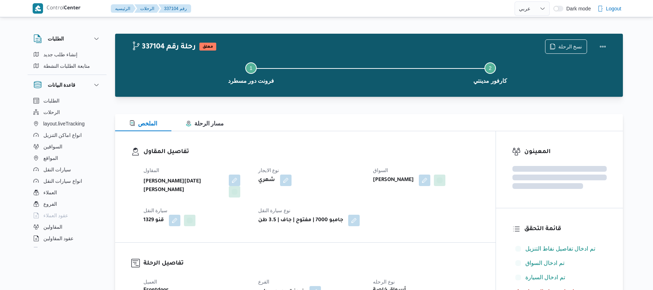
select select "ar"
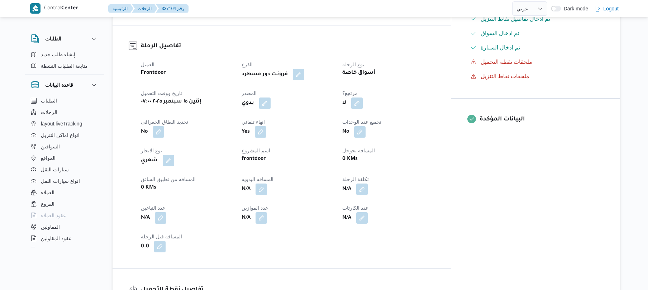
scroll to position [229, 0]
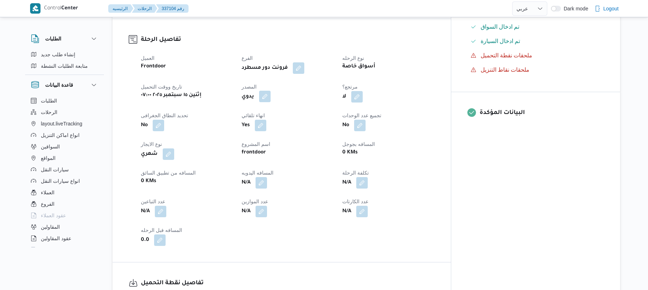
click at [271, 91] on button "button" at bounding box center [264, 96] width 11 height 11
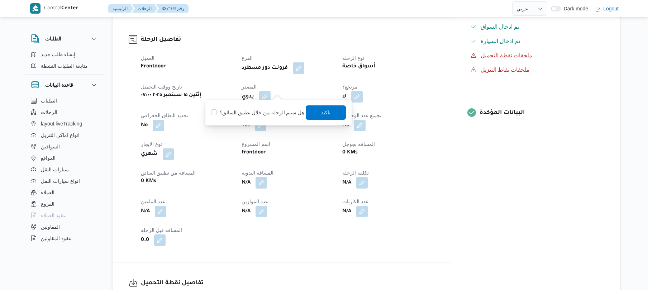
click at [264, 111] on label "هل ستتم الرحله من خلال تطبيق السائق؟" at bounding box center [257, 112] width 93 height 9
checkbox input "true"
click at [318, 111] on span "تاكيد" at bounding box center [326, 112] width 40 height 14
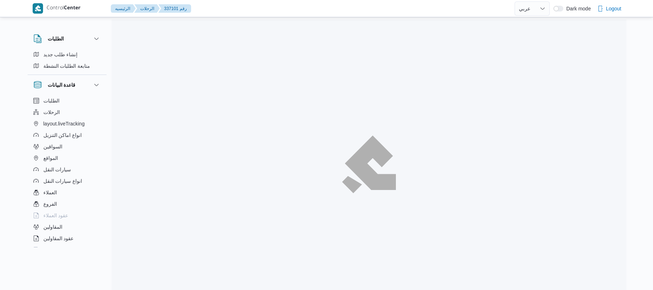
select select "ar"
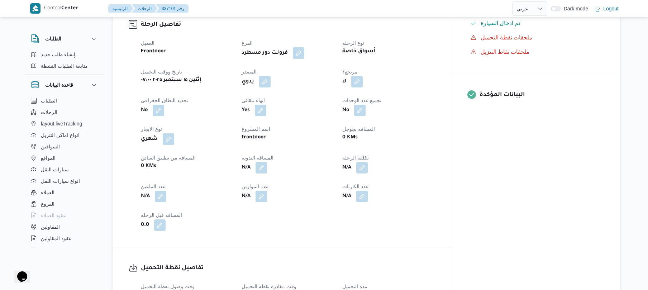
scroll to position [248, 0]
click at [271, 75] on button "button" at bounding box center [264, 80] width 11 height 11
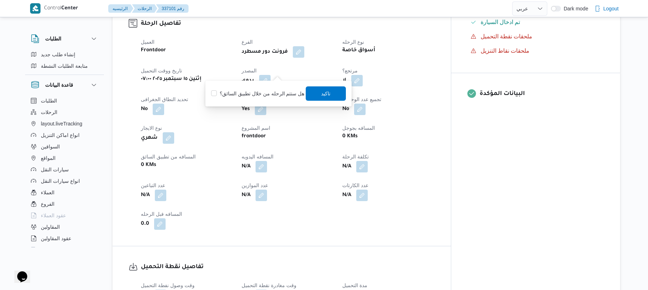
click at [263, 95] on label "هل ستتم الرحله من خلال تطبيق السائق؟" at bounding box center [257, 93] width 93 height 9
checkbox input "true"
click at [334, 88] on span "تاكيد" at bounding box center [326, 93] width 40 height 14
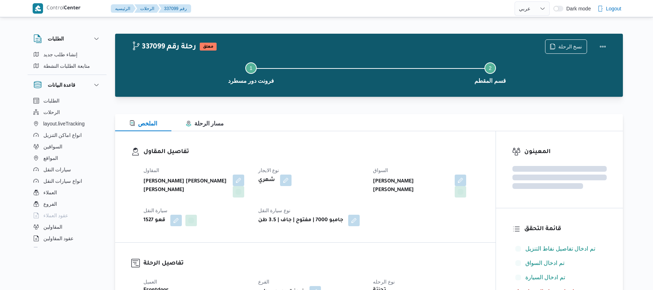
select select "ar"
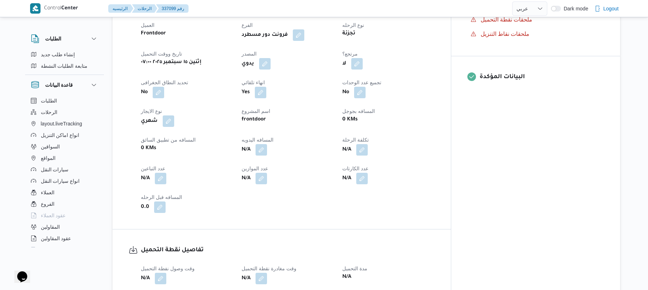
scroll to position [267, 0]
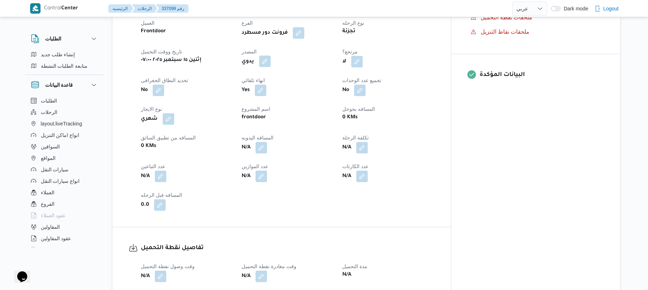
click at [271, 56] on button "button" at bounding box center [264, 61] width 11 height 11
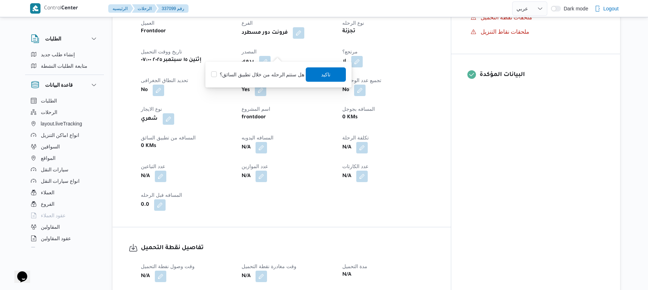
click at [267, 78] on label "هل ستتم الرحله من خلال تطبيق السائق؟" at bounding box center [257, 74] width 93 height 9
checkbox input "true"
click at [321, 76] on span "تاكيد" at bounding box center [325, 74] width 9 height 9
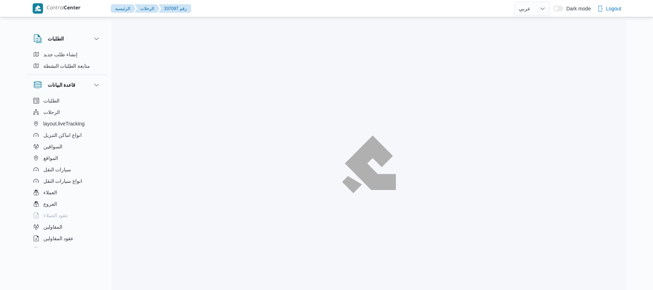
select select "ar"
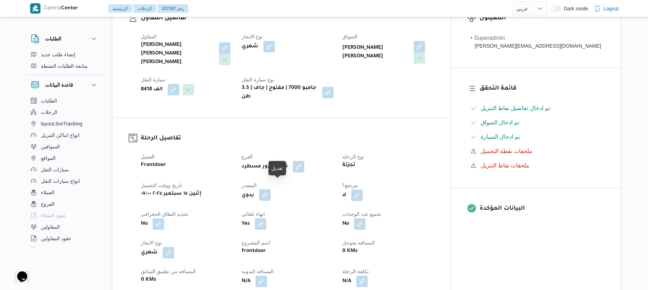
click at [271, 189] on button "button" at bounding box center [264, 194] width 11 height 11
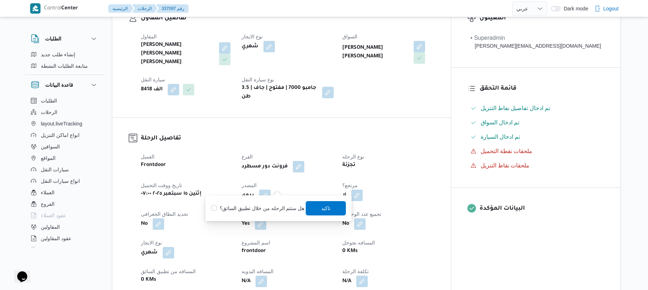
click at [276, 208] on label "هل ستتم الرحله من خلال تطبيق السائق؟" at bounding box center [257, 208] width 93 height 9
checkbox input "true"
click at [322, 208] on span "تاكيد" at bounding box center [325, 208] width 9 height 9
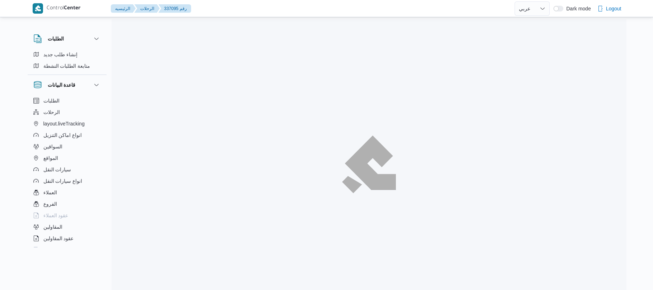
select select "ar"
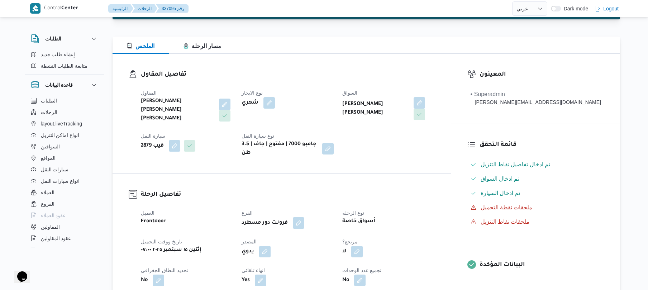
scroll to position [191, 0]
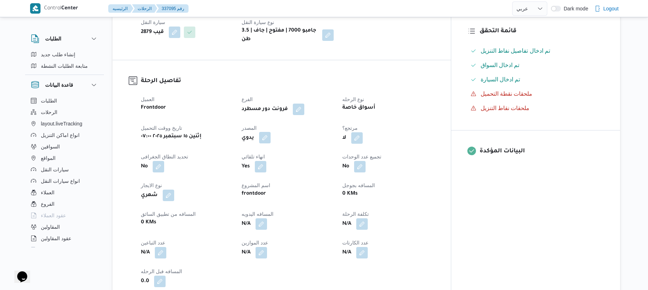
click at [271, 132] on button "button" at bounding box center [264, 137] width 11 height 11
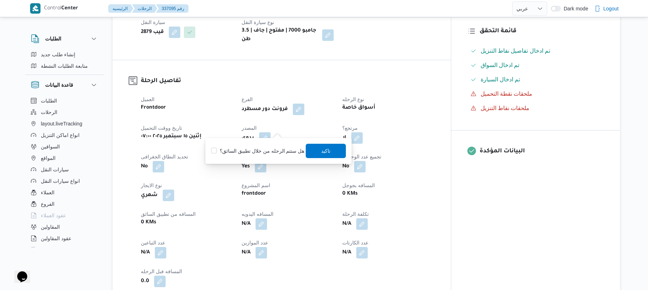
click at [272, 147] on label "هل ستتم الرحله من خلال تطبيق السائق؟" at bounding box center [257, 151] width 93 height 9
checkbox input "true"
click at [325, 155] on span "تاكيد" at bounding box center [326, 150] width 40 height 14
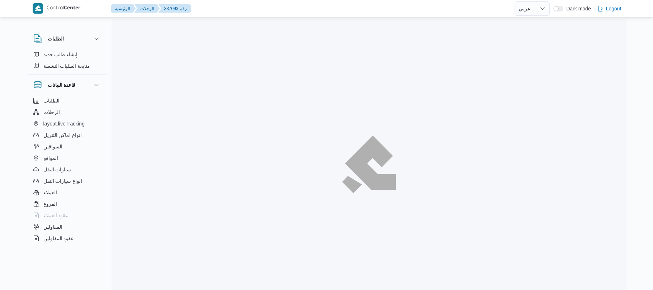
select select "ar"
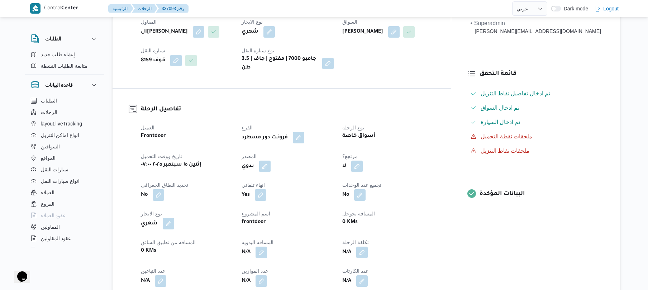
scroll to position [229, 0]
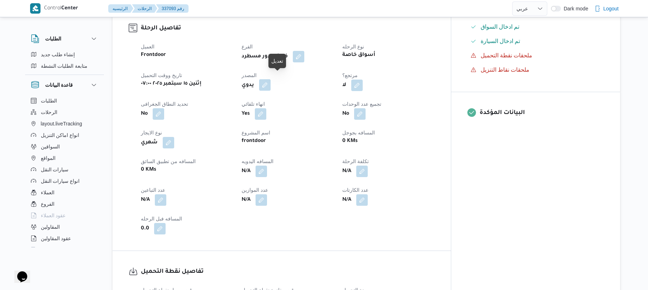
click at [271, 79] on button "button" at bounding box center [264, 84] width 11 height 11
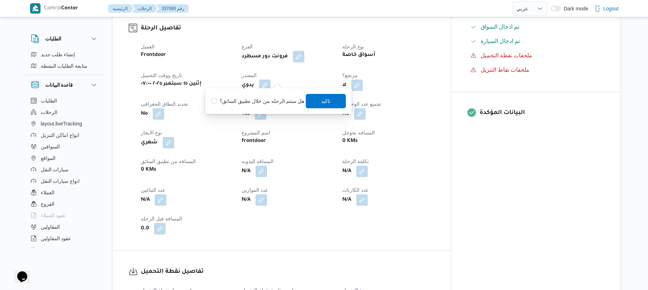
click at [264, 98] on label "هل ستتم الرحله من خلال تطبيق السائق؟" at bounding box center [257, 101] width 93 height 9
checkbox input "true"
click at [314, 97] on span "تاكيد" at bounding box center [326, 101] width 40 height 14
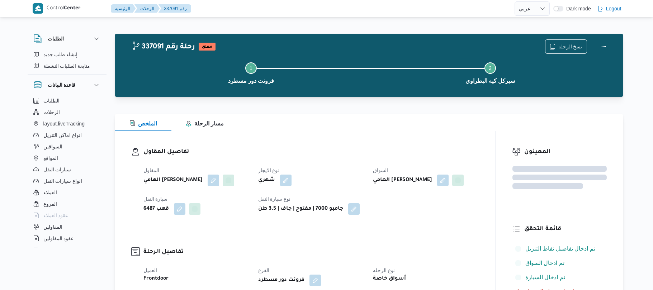
select select "ar"
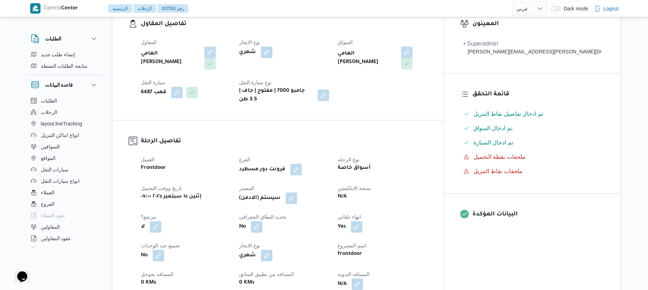
scroll to position [172, 0]
